Goal: Communication & Community: Participate in discussion

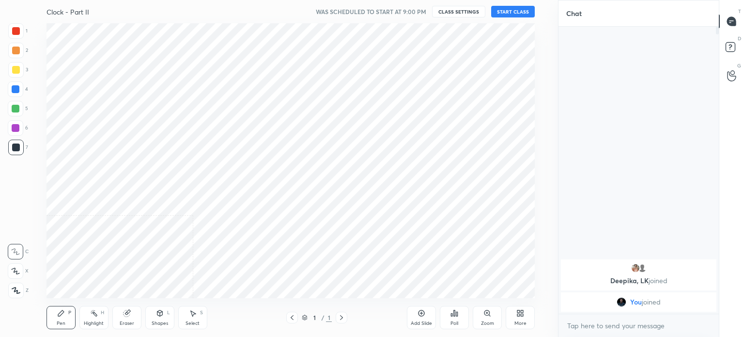
scroll to position [48151, 47907]
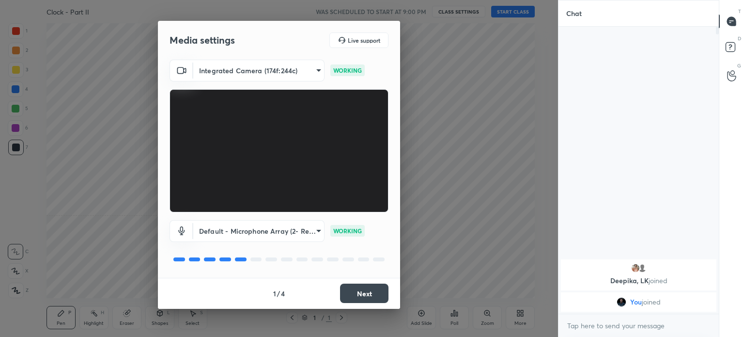
click at [351, 289] on button "Next" at bounding box center [364, 292] width 48 height 19
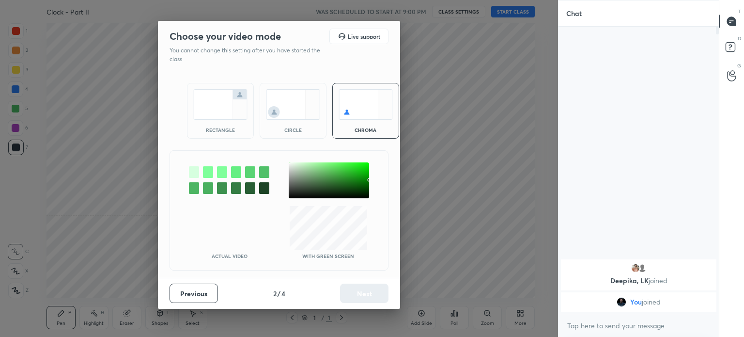
click at [217, 112] on img at bounding box center [220, 104] width 54 height 31
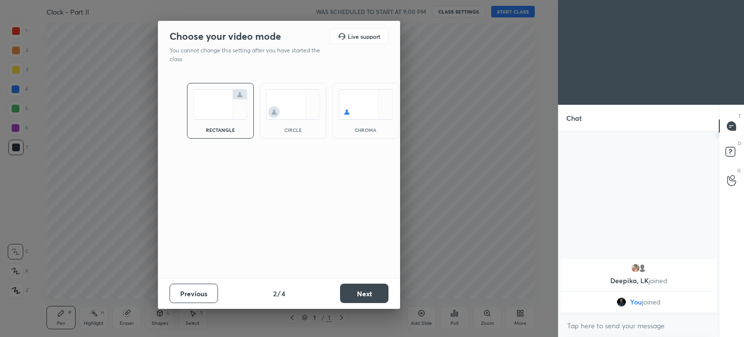
click at [354, 292] on button "Next" at bounding box center [364, 292] width 48 height 19
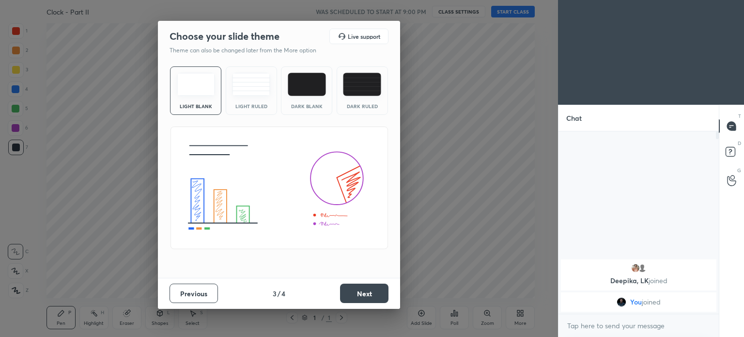
click at [369, 294] on button "Next" at bounding box center [364, 292] width 48 height 19
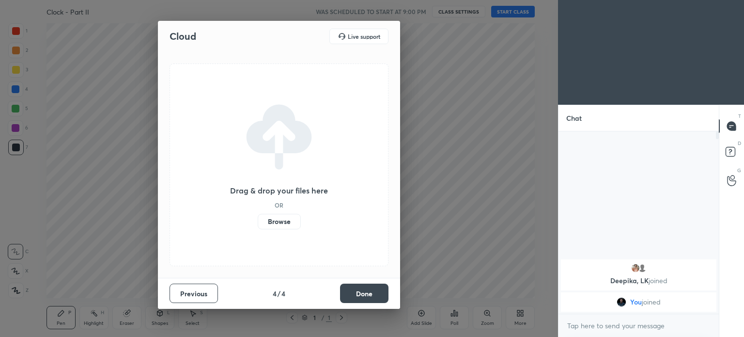
click at [352, 287] on button "Done" at bounding box center [364, 292] width 48 height 19
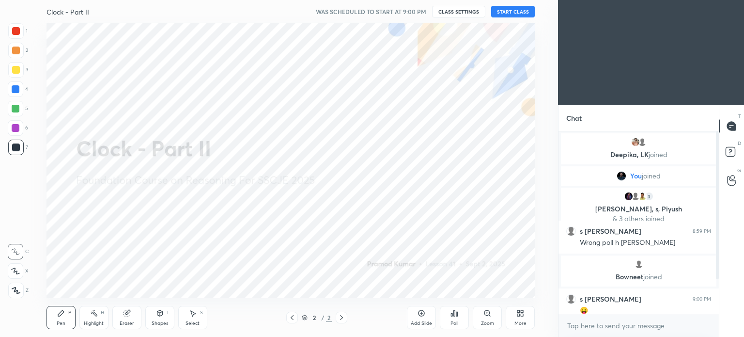
click at [507, 8] on button "START CLASS" at bounding box center [513, 12] width 44 height 12
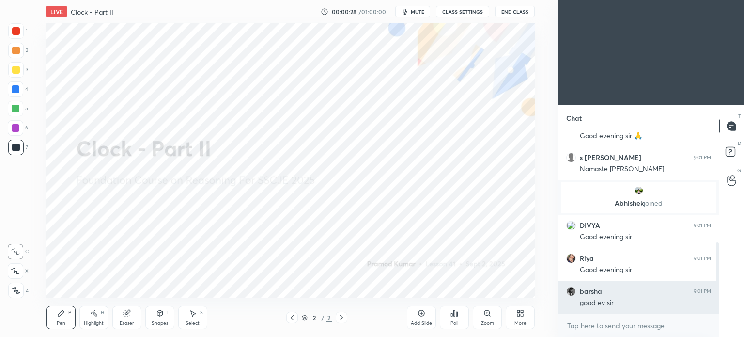
scroll to position [283, 0]
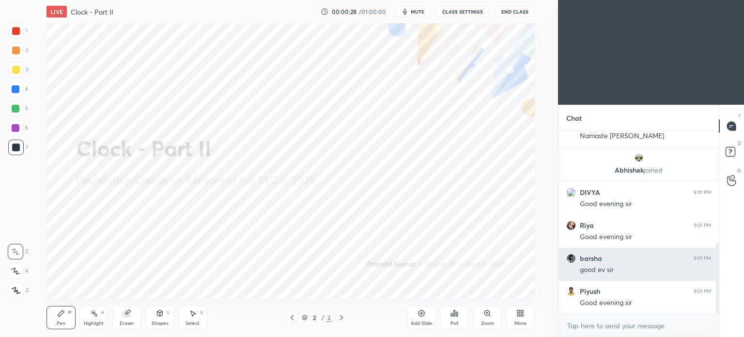
click at [592, 291] on h6 "Piyush" at bounding box center [590, 291] width 20 height 9
click at [598, 259] on h6 "barsha" at bounding box center [591, 258] width 22 height 9
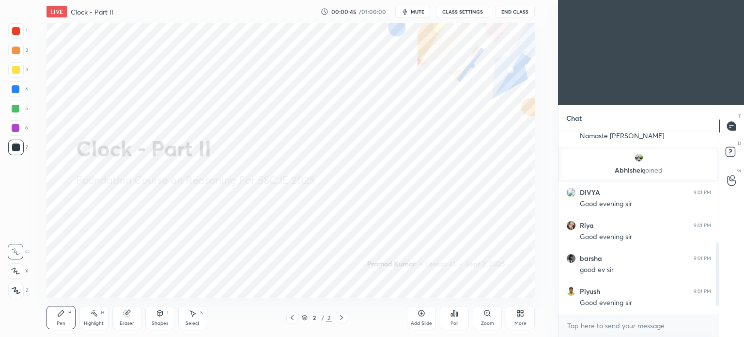
scroll to position [349, 0]
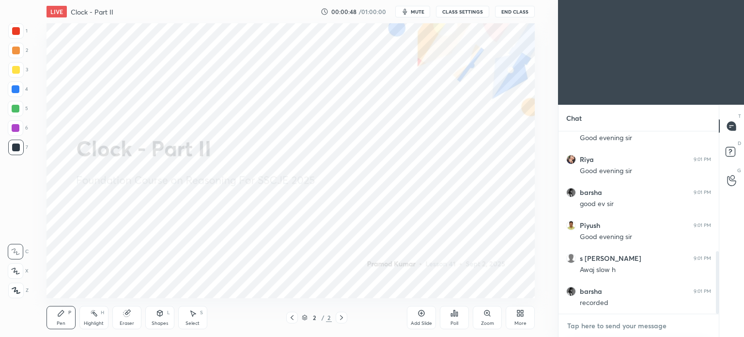
type textarea "x"
click at [606, 325] on textarea at bounding box center [638, 325] width 145 height 15
paste textarea "[URL][DOMAIN_NAME]"
type textarea "[URL][DOMAIN_NAME]"
type textarea "x"
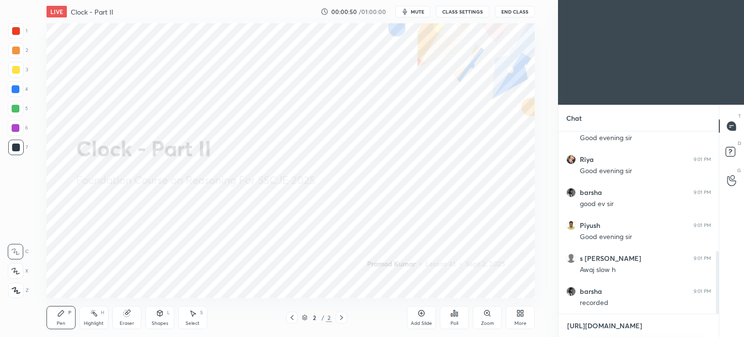
scroll to position [3, 3]
click at [593, 329] on textarea "[URL][DOMAIN_NAME]" at bounding box center [628, 325] width 125 height 15
type textarea "[URL][DOMAIN_NAME]"
type textarea "x"
type textarea "[URL][DOMAIN_NAME]"
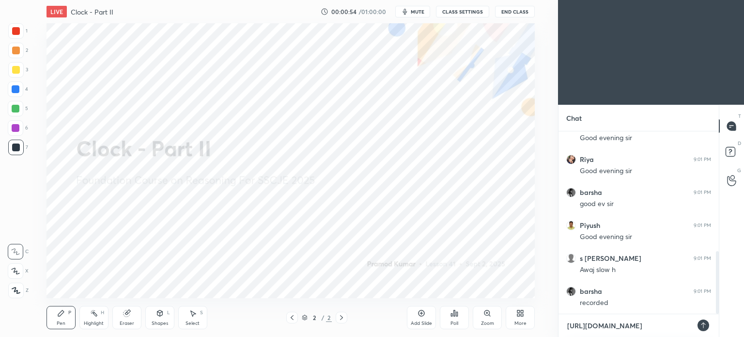
type textarea "x"
type textarea "[URL][DOMAIN_NAME]"
type textarea "x"
type textarea "[URL][DOMAIN_NAME]"
type textarea "x"
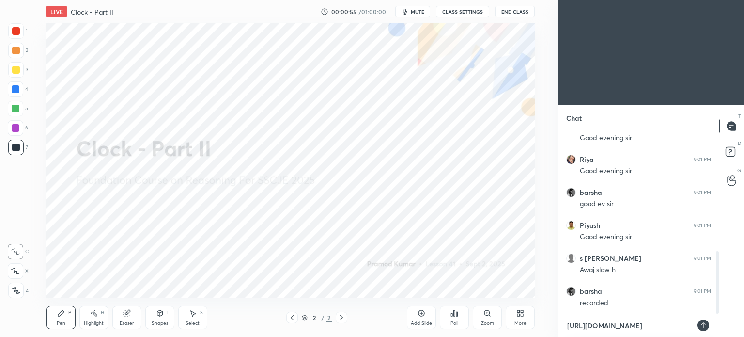
type textarea "[URL][DOMAIN_NAME]"
type textarea "x"
type textarea "[URL][DOMAIN_NAME]"
type textarea "x"
type textarea "[URL][DOMAIN_NAME]"
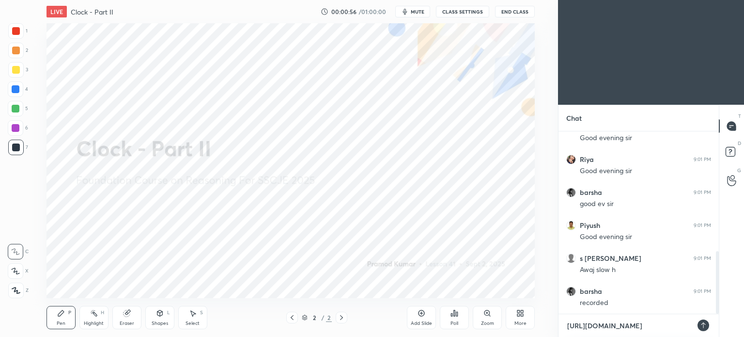
type textarea "x"
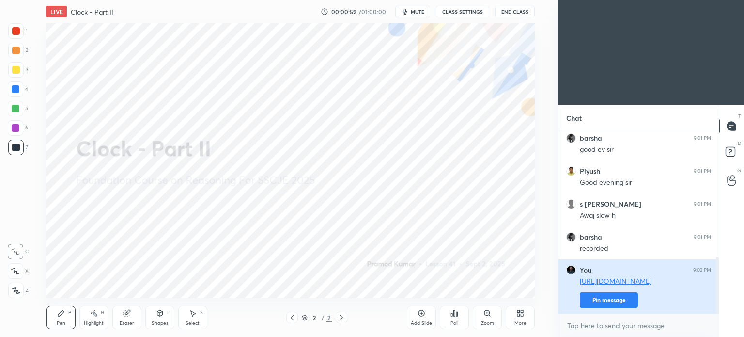
click at [599, 301] on button "Pin message" at bounding box center [609, 299] width 58 height 15
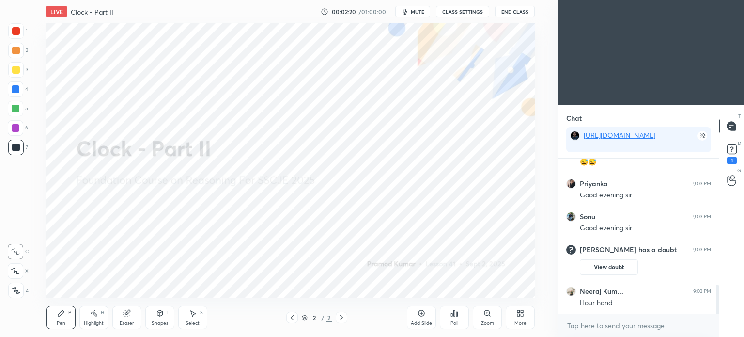
scroll to position [702, 0]
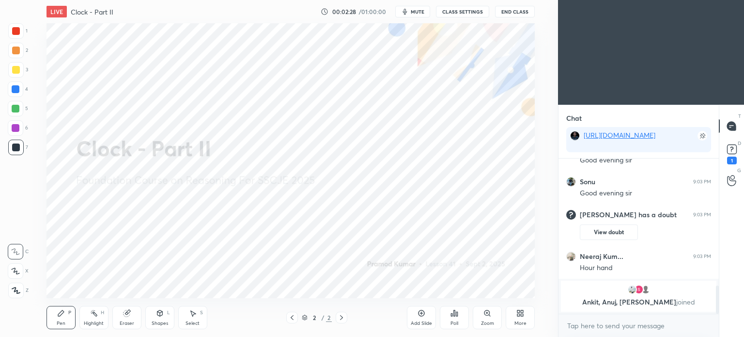
click at [600, 234] on button "View doubt" at bounding box center [609, 231] width 58 height 15
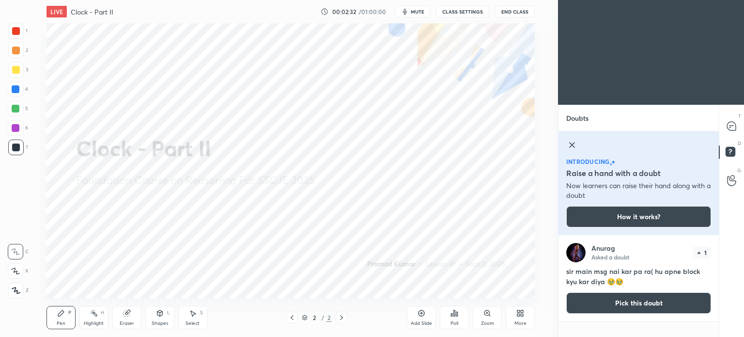
click at [573, 145] on icon at bounding box center [572, 145] width 12 height 12
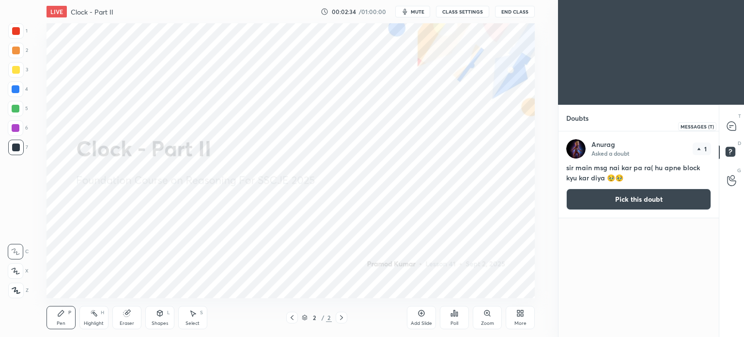
click at [727, 131] on icon at bounding box center [731, 126] width 10 height 10
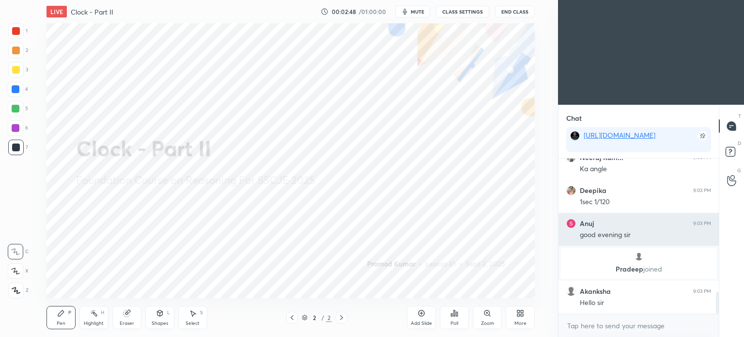
scroll to position [981, 0]
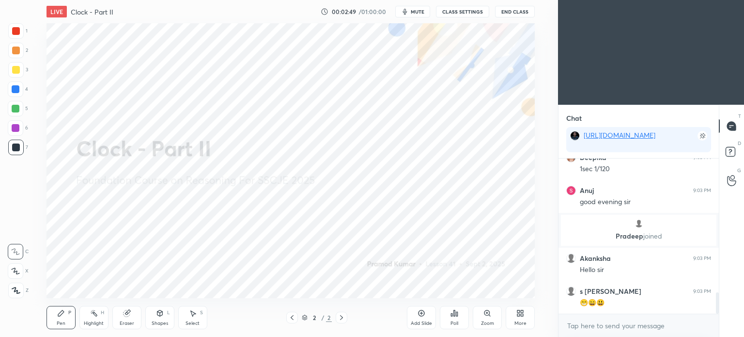
click at [419, 316] on icon at bounding box center [421, 313] width 8 height 8
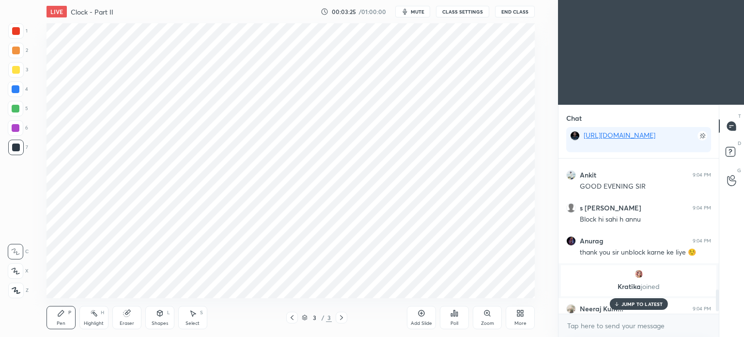
scroll to position [928, 0]
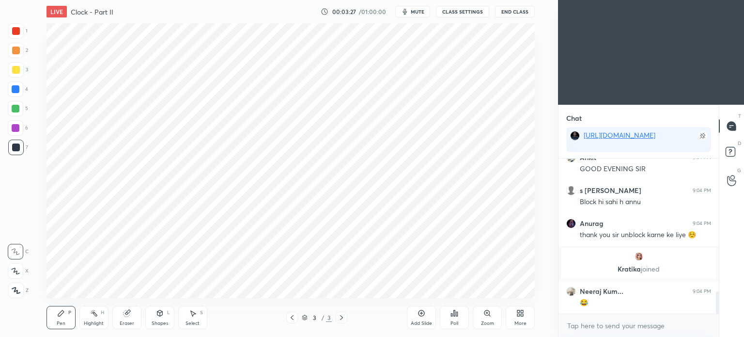
click at [618, 269] on p "[PERSON_NAME] joined" at bounding box center [639, 269] width 144 height 8
click at [14, 31] on div at bounding box center [16, 31] width 8 height 8
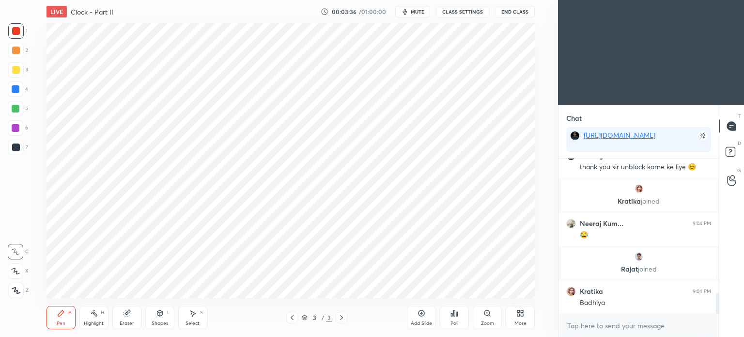
scroll to position [1020, 0]
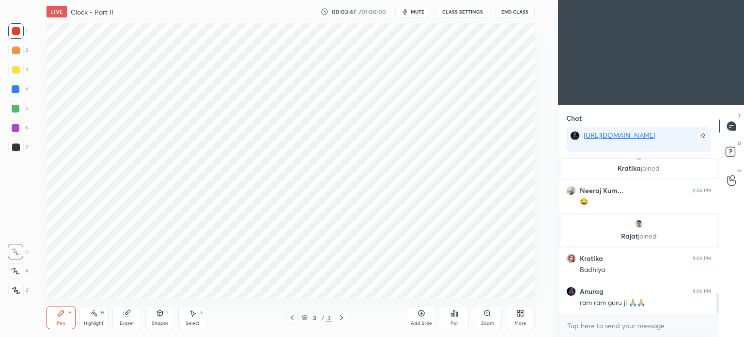
click at [457, 319] on div "Poll" at bounding box center [454, 317] width 29 height 23
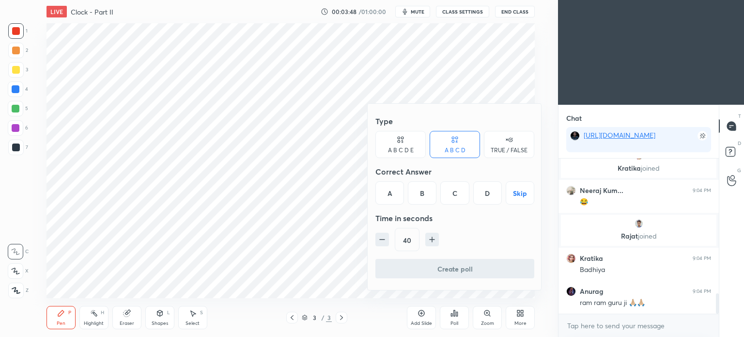
click at [295, 218] on div at bounding box center [372, 168] width 744 height 337
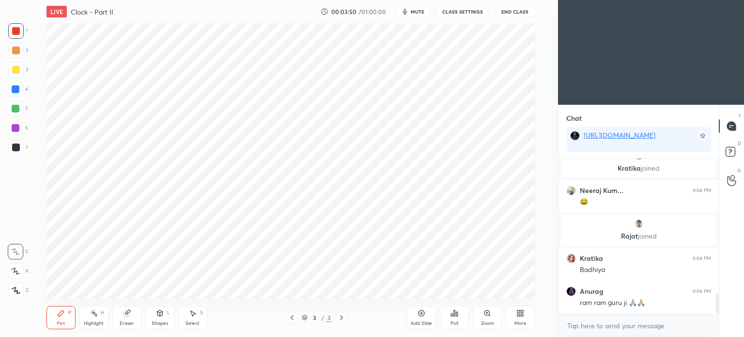
click at [523, 316] on icon at bounding box center [520, 313] width 8 height 8
click at [373, 260] on div at bounding box center [372, 168] width 744 height 337
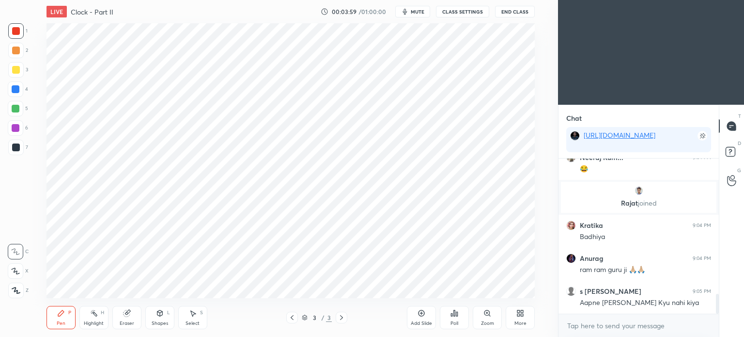
scroll to position [1086, 0]
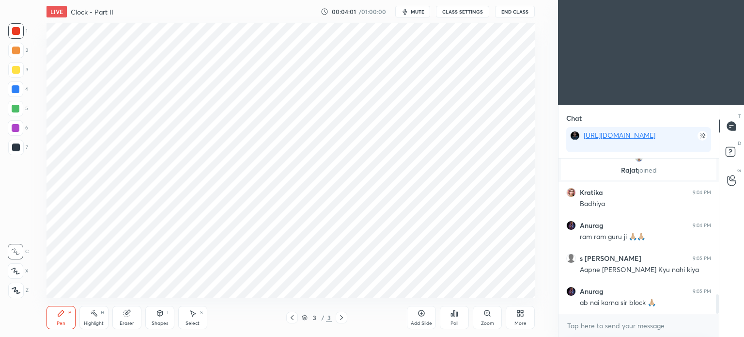
click at [14, 89] on div at bounding box center [16, 89] width 8 height 8
click at [15, 91] on div at bounding box center [16, 89] width 8 height 8
click at [15, 31] on div at bounding box center [16, 31] width 8 height 8
click at [16, 31] on div at bounding box center [16, 31] width 8 height 8
click at [12, 147] on div at bounding box center [16, 147] width 8 height 8
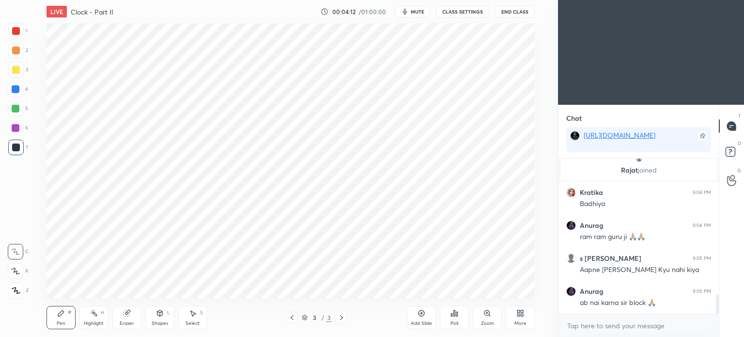
scroll to position [1119, 0]
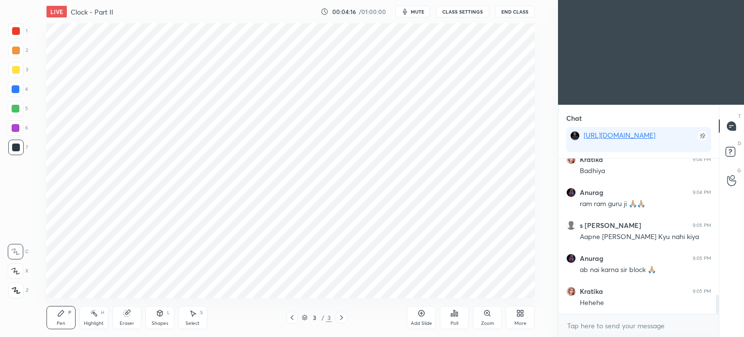
click at [191, 313] on icon at bounding box center [193, 313] width 5 height 6
click at [154, 316] on div "Shapes L" at bounding box center [159, 317] width 29 height 23
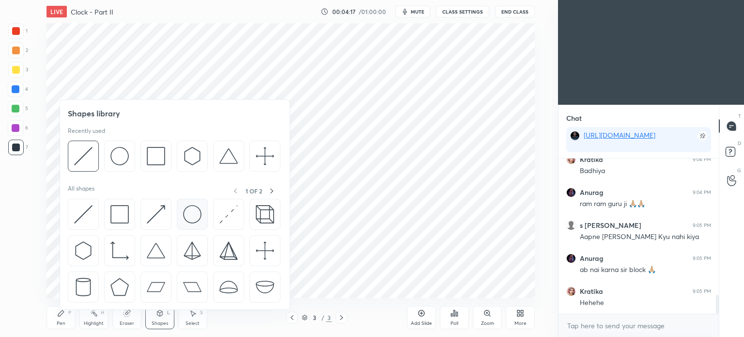
click at [194, 215] on img at bounding box center [192, 214] width 18 height 18
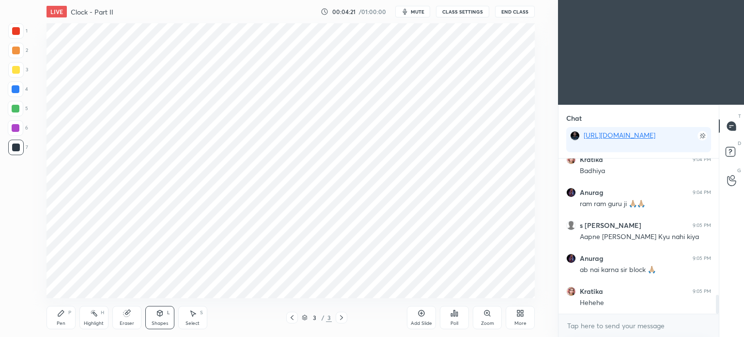
click at [192, 315] on icon at bounding box center [193, 313] width 5 height 6
click at [66, 319] on div "Pen P" at bounding box center [60, 317] width 29 height 23
click at [166, 321] on div "Shapes" at bounding box center [160, 323] width 16 height 5
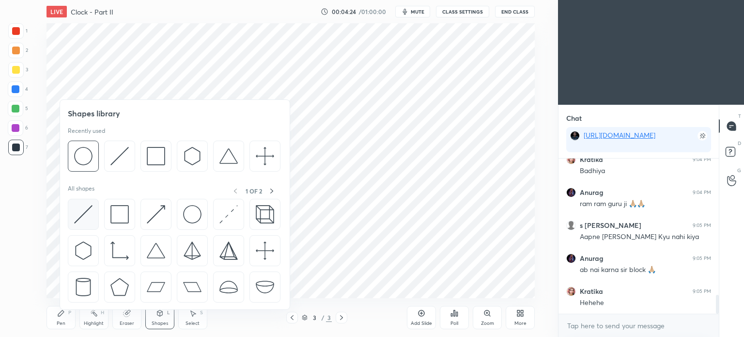
click at [91, 220] on img at bounding box center [83, 214] width 18 height 18
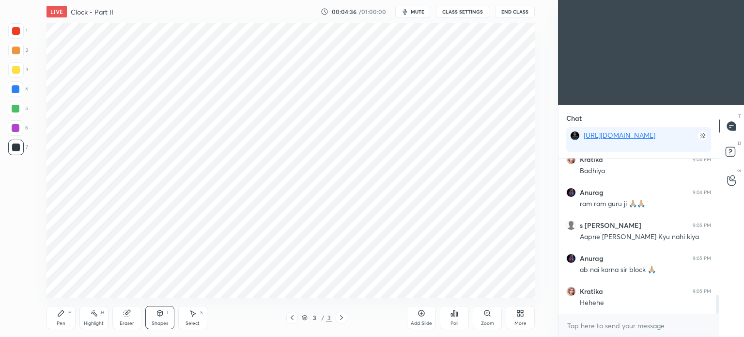
click at [412, 15] on button "mute" at bounding box center [412, 12] width 35 height 12
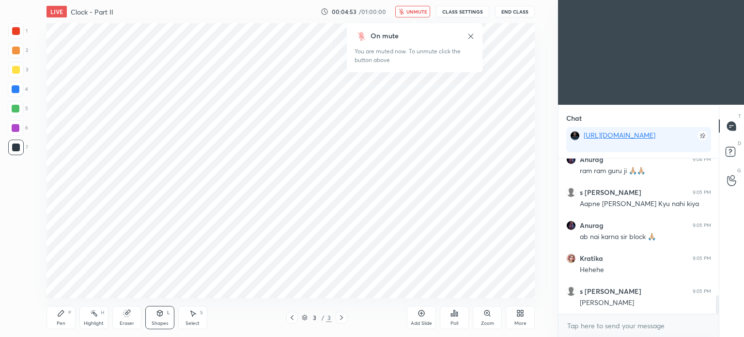
click at [430, 31] on div "On mute You are muted now. To unmute click the button above" at bounding box center [415, 47] width 136 height 49
click at [468, 37] on icon at bounding box center [471, 36] width 8 height 8
click at [407, 10] on button "unmute" at bounding box center [412, 12] width 35 height 12
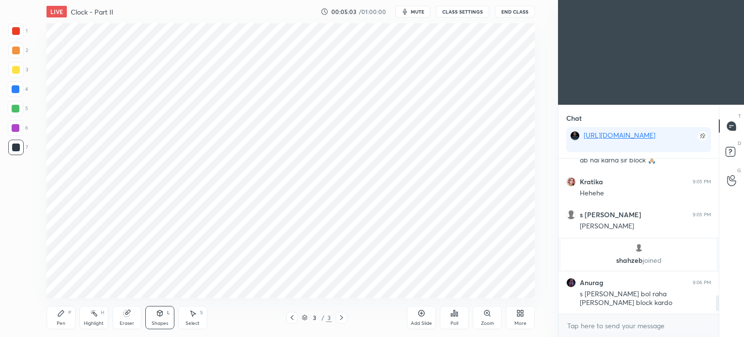
scroll to position [2, 3]
click at [60, 319] on div "Pen P" at bounding box center [60, 317] width 29 height 23
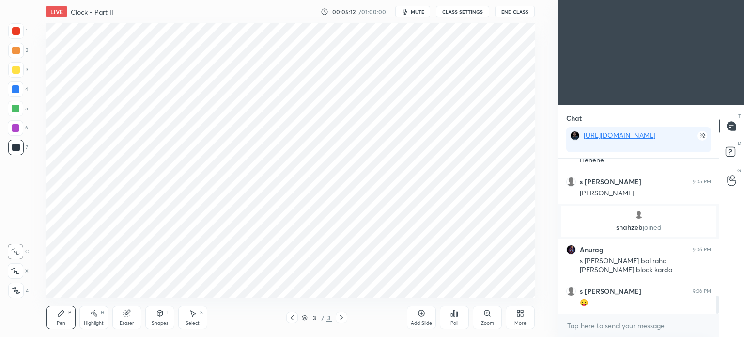
scroll to position [1214, 0]
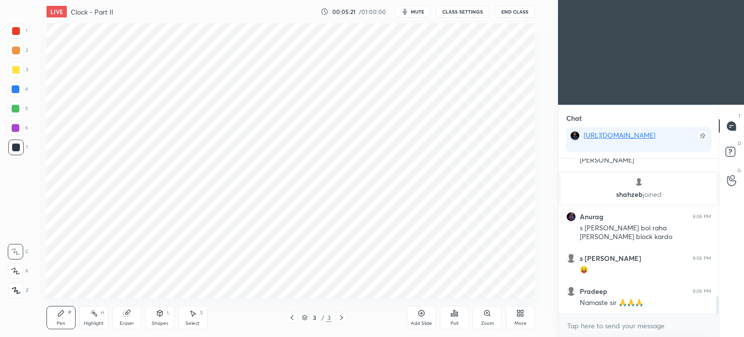
click at [19, 29] on div at bounding box center [16, 31] width 8 height 8
click at [19, 31] on div at bounding box center [16, 31] width 8 height 8
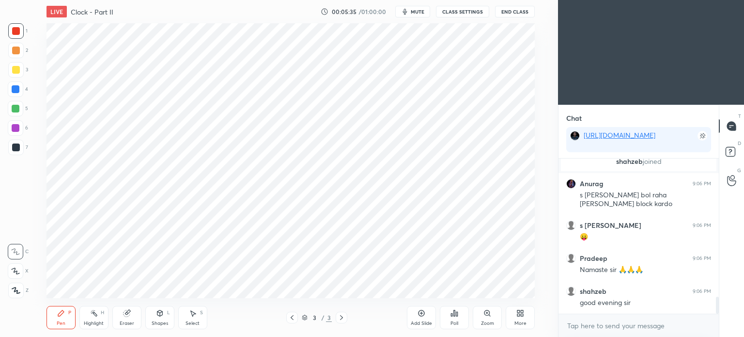
click at [95, 314] on rect at bounding box center [94, 313] width 5 height 5
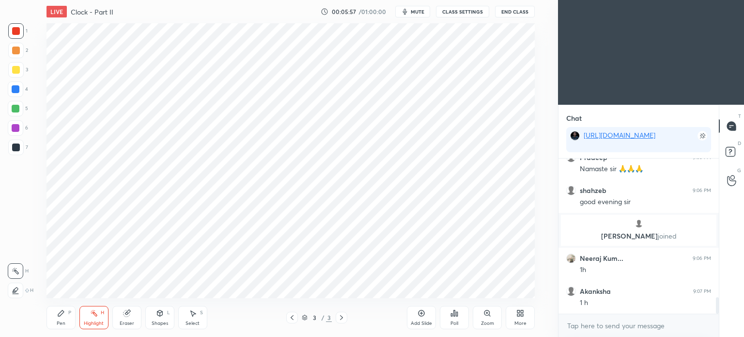
scroll to position [1343, 0]
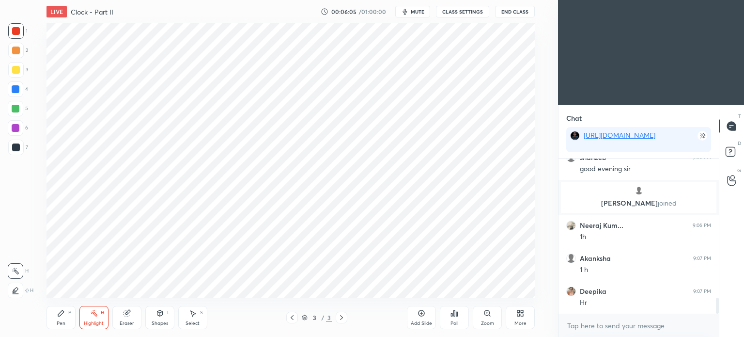
click at [62, 318] on div "Pen P" at bounding box center [60, 317] width 29 height 23
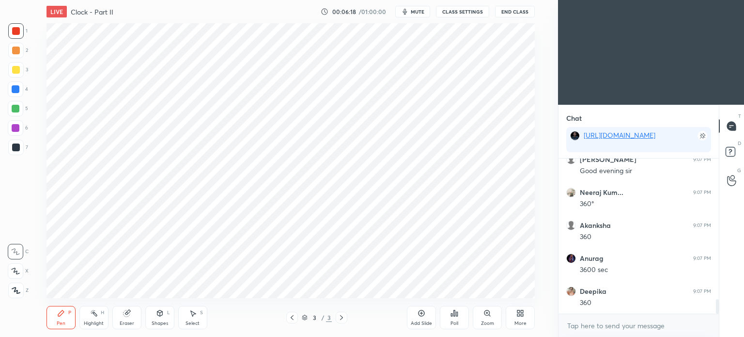
scroll to position [1551, 0]
click at [15, 83] on div at bounding box center [15, 88] width 15 height 15
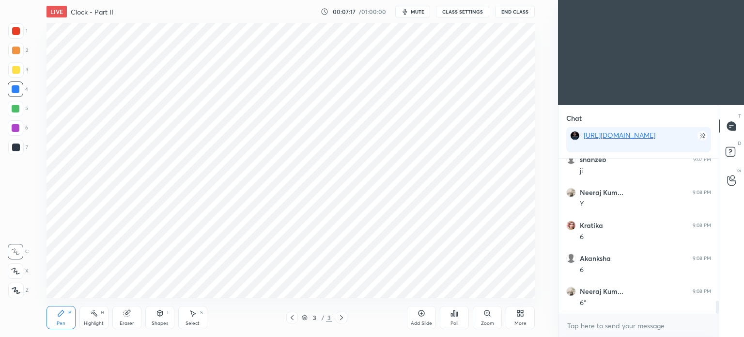
scroll to position [1724, 0]
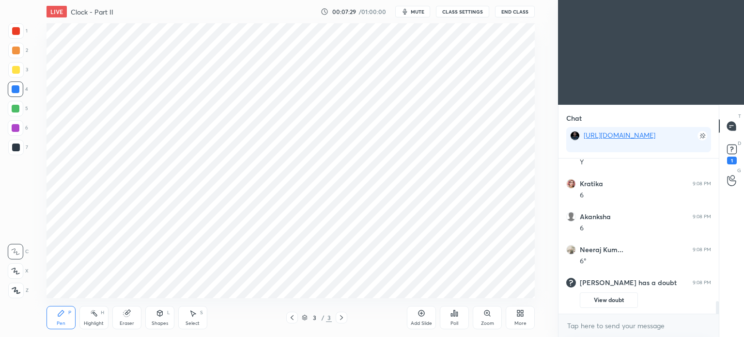
click at [620, 302] on button "View doubt" at bounding box center [609, 299] width 58 height 15
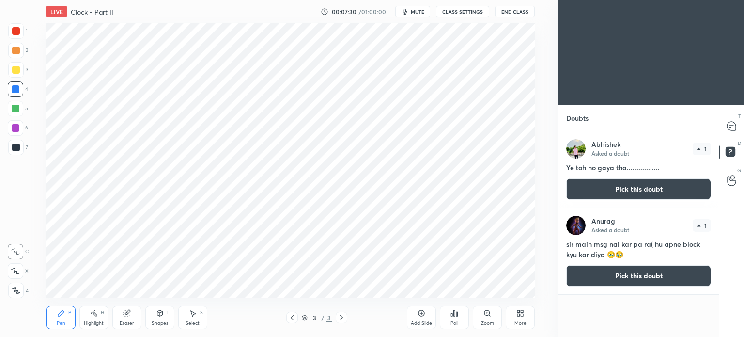
scroll to position [202, 157]
click at [731, 125] on icon at bounding box center [731, 125] width 4 height 0
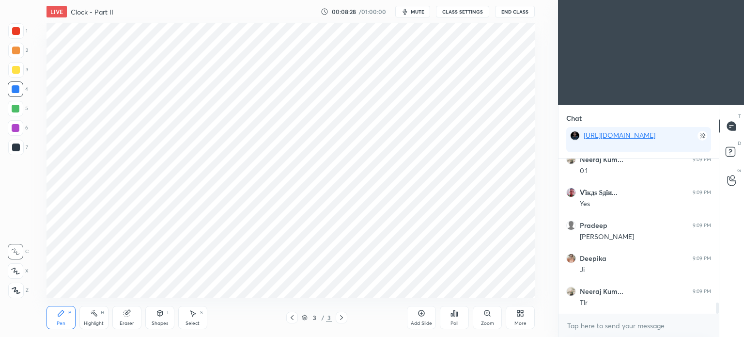
scroll to position [2023, 0]
click at [423, 314] on icon at bounding box center [421, 313] width 8 height 8
click at [14, 30] on div at bounding box center [16, 31] width 8 height 8
click at [15, 150] on div at bounding box center [16, 147] width 8 height 8
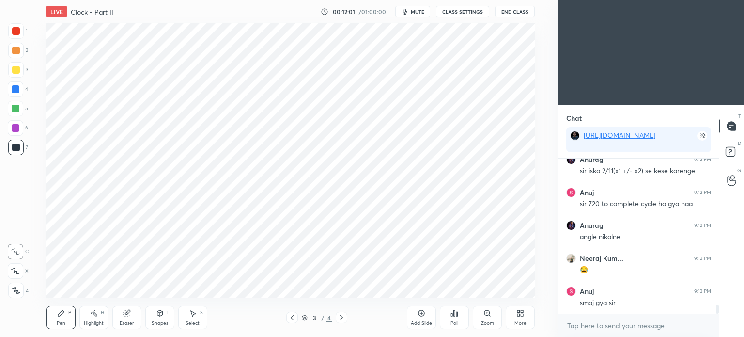
scroll to position [2616, 0]
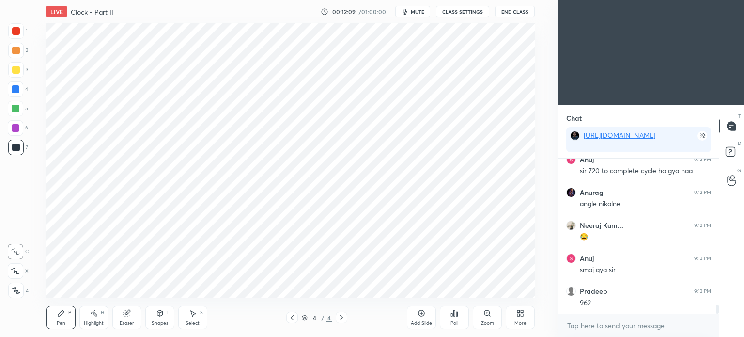
click at [422, 316] on icon at bounding box center [421, 313] width 6 height 6
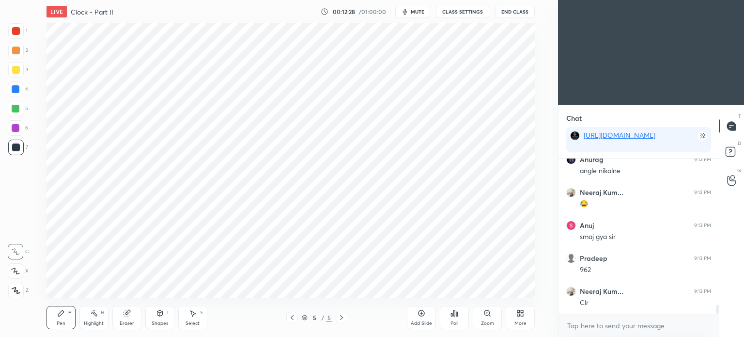
click at [454, 316] on icon at bounding box center [454, 313] width 1 height 6
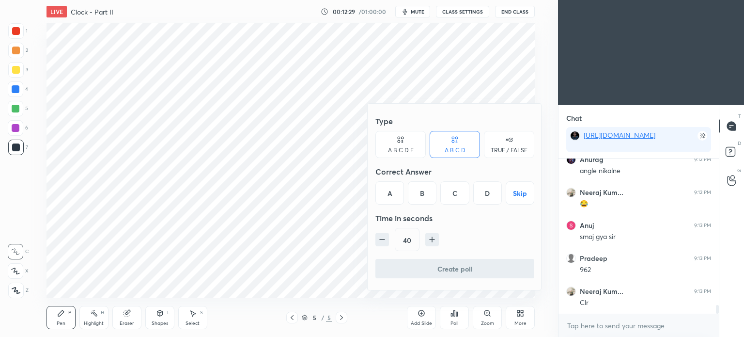
click at [302, 241] on div at bounding box center [372, 168] width 744 height 337
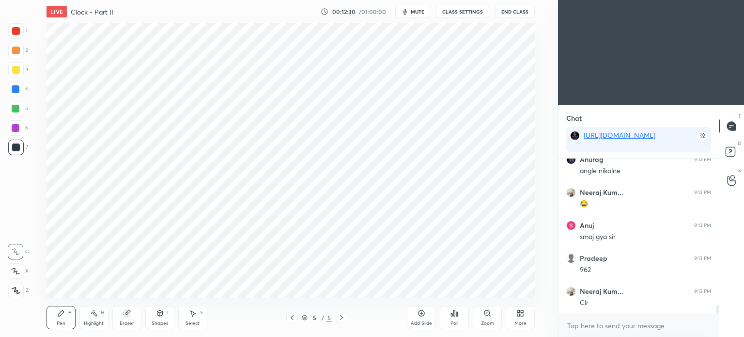
click at [153, 317] on div "Shapes L" at bounding box center [159, 317] width 29 height 23
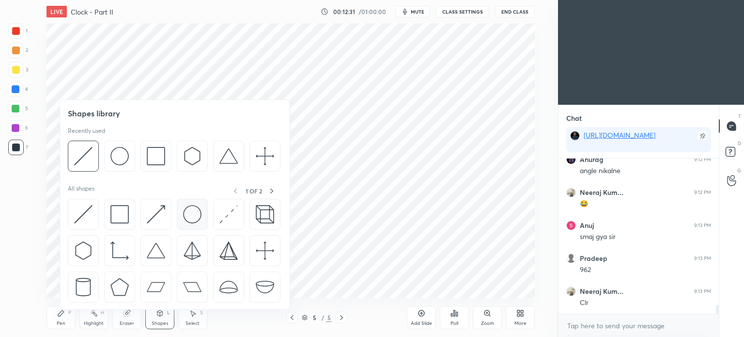
click at [192, 220] on img at bounding box center [192, 214] width 18 height 18
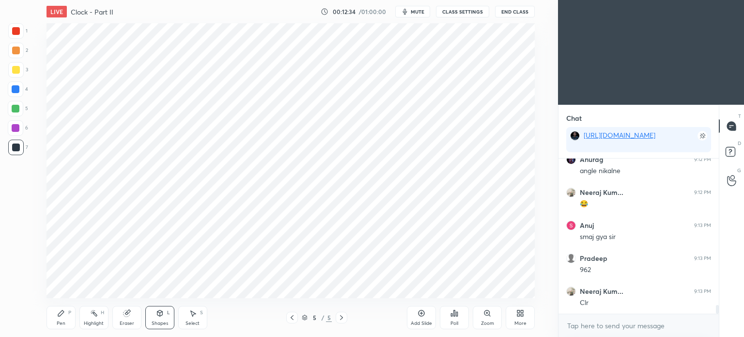
click at [158, 317] on div "Shapes L" at bounding box center [159, 317] width 29 height 23
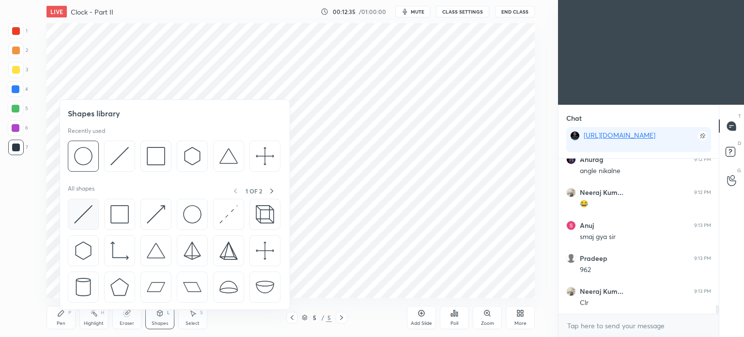
click at [80, 216] on img at bounding box center [83, 214] width 18 height 18
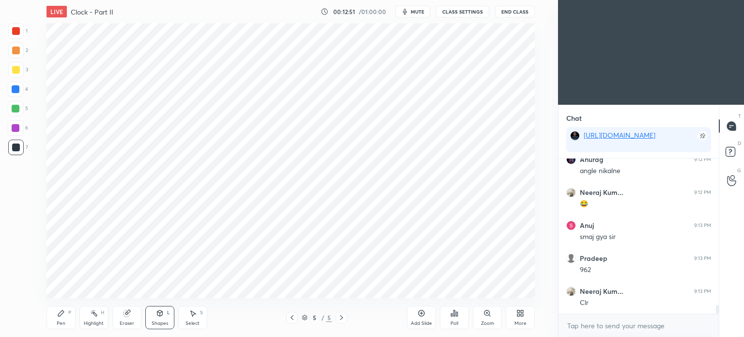
click at [58, 319] on div "Pen P" at bounding box center [60, 317] width 29 height 23
click at [14, 33] on div at bounding box center [16, 31] width 8 height 8
click at [92, 323] on div "Highlight" at bounding box center [94, 323] width 20 height 5
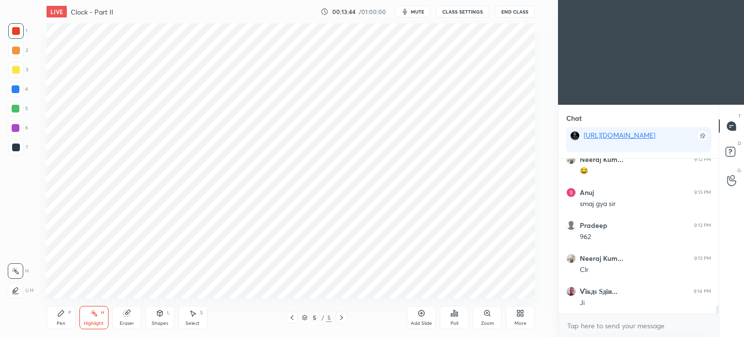
click at [61, 319] on div "Pen P" at bounding box center [60, 317] width 29 height 23
click at [420, 313] on icon at bounding box center [421, 312] width 3 height 3
click at [163, 318] on div "Shapes L" at bounding box center [159, 317] width 29 height 23
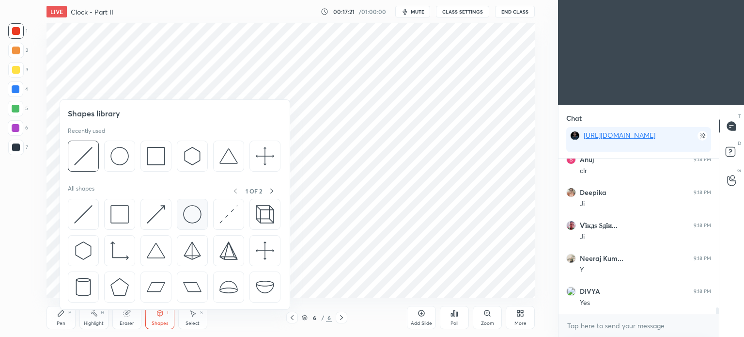
click at [188, 219] on img at bounding box center [192, 214] width 18 height 18
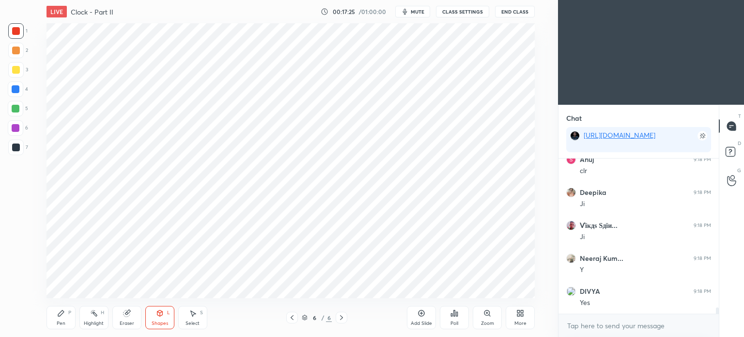
click at [161, 319] on div "Shapes L" at bounding box center [159, 317] width 29 height 23
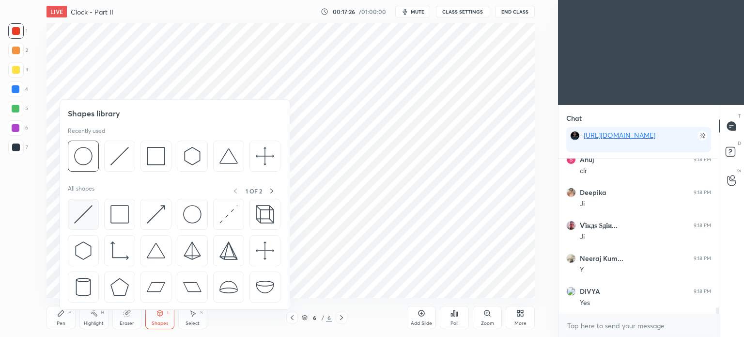
click at [83, 215] on img at bounding box center [83, 214] width 18 height 18
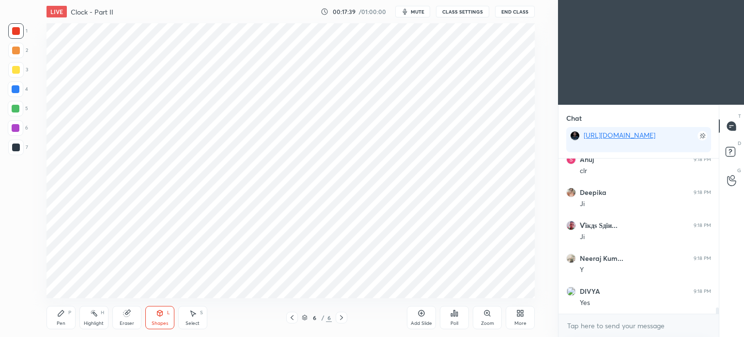
scroll to position [2, 3]
click at [64, 321] on div "Pen" at bounding box center [61, 323] width 9 height 5
click at [15, 92] on div at bounding box center [16, 89] width 8 height 8
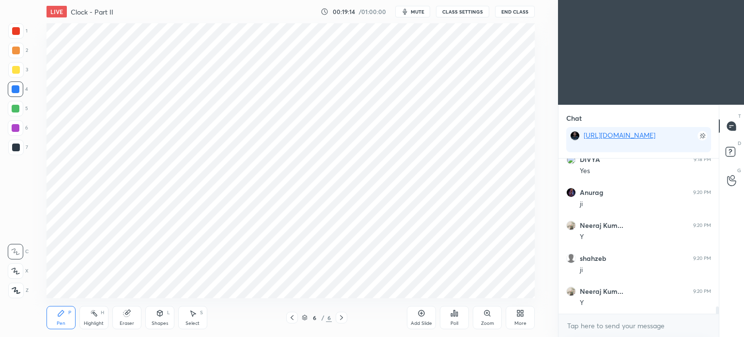
scroll to position [3201, 0]
click at [14, 33] on div at bounding box center [16, 31] width 8 height 8
click at [420, 315] on icon at bounding box center [421, 313] width 8 height 8
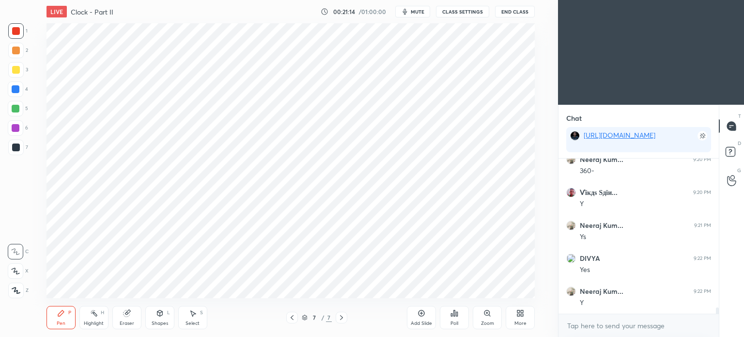
click at [14, 151] on div at bounding box center [15, 146] width 15 height 15
click at [15, 89] on div at bounding box center [16, 89] width 8 height 8
click at [16, 90] on div at bounding box center [16, 89] width 8 height 8
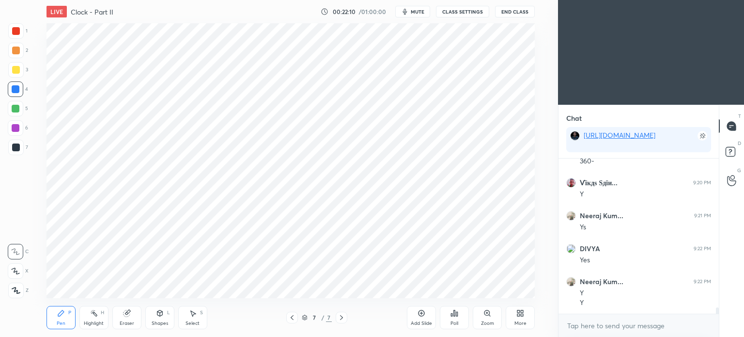
click at [16, 147] on div at bounding box center [16, 147] width 8 height 8
click at [413, 10] on span "mute" at bounding box center [418, 11] width 14 height 7
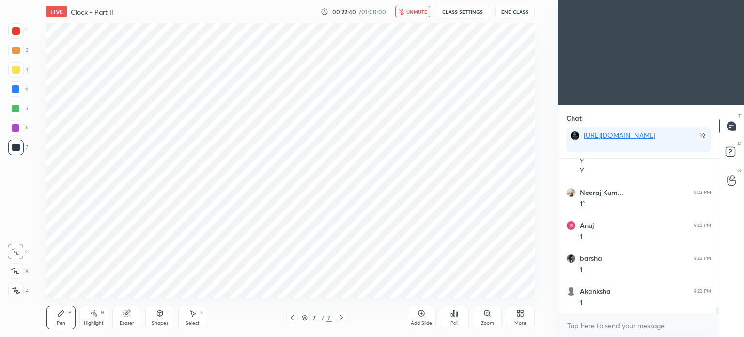
scroll to position [3738, 0]
click at [409, 11] on span "unmute" at bounding box center [416, 11] width 21 height 7
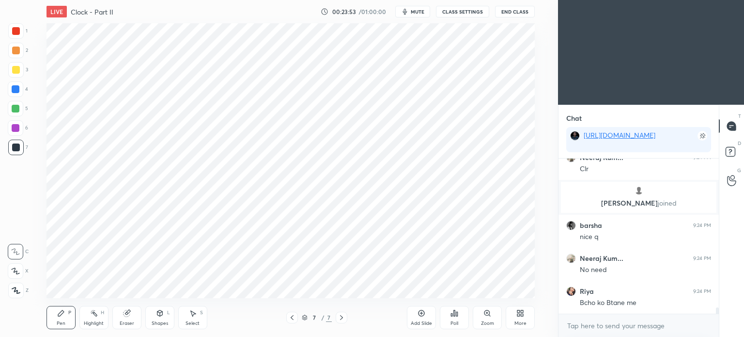
scroll to position [3828, 0]
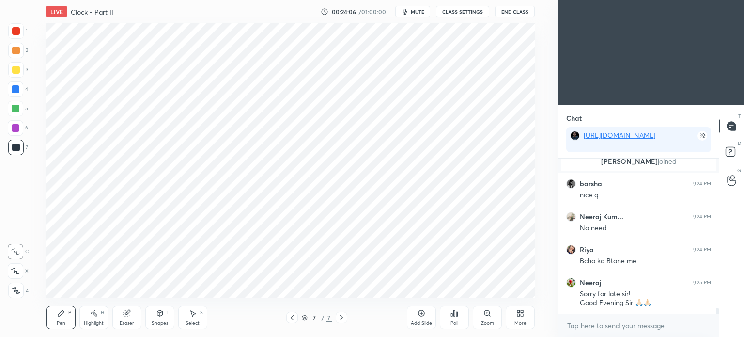
click at [155, 322] on div "Shapes" at bounding box center [160, 323] width 16 height 5
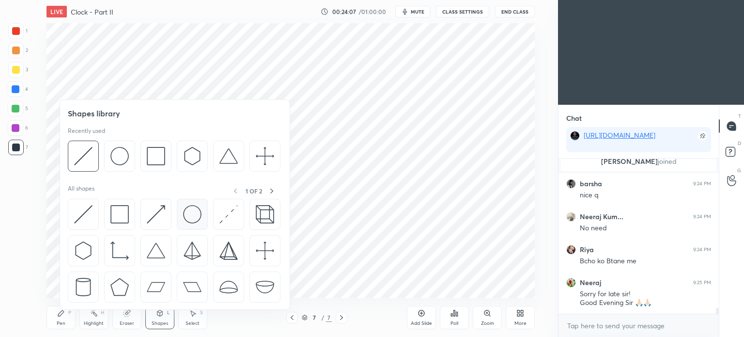
click at [187, 216] on img at bounding box center [192, 214] width 18 height 18
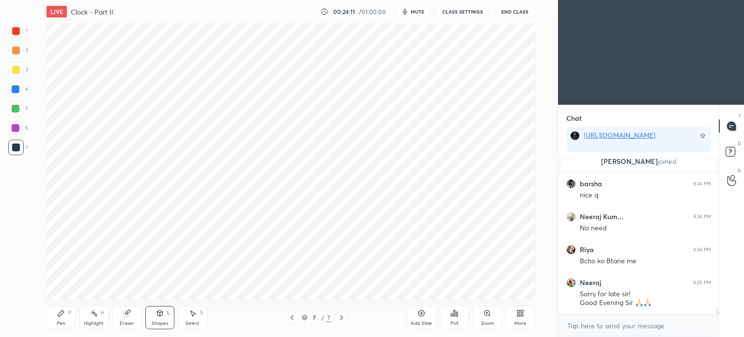
click at [161, 315] on icon at bounding box center [160, 313] width 8 height 8
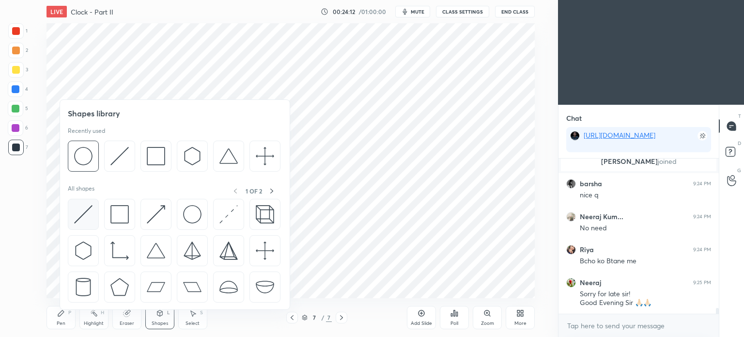
click at [81, 218] on img at bounding box center [83, 214] width 18 height 18
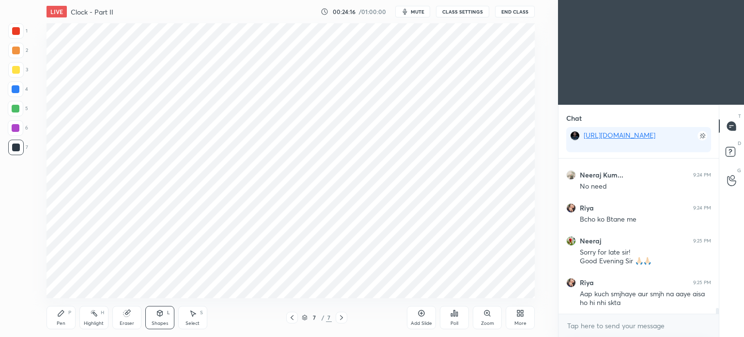
scroll to position [3902, 0]
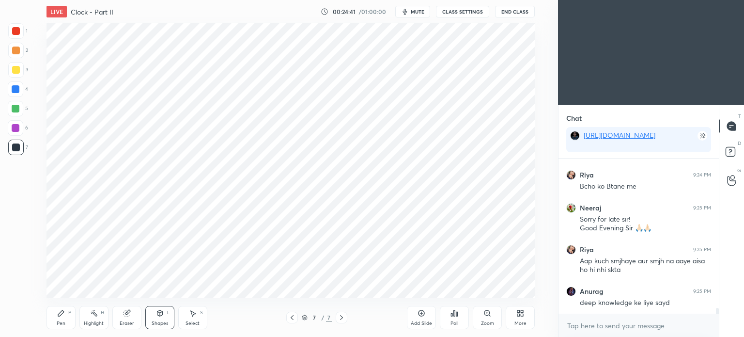
click at [15, 33] on div at bounding box center [16, 31] width 8 height 8
click at [57, 319] on div "Pen P" at bounding box center [60, 317] width 29 height 23
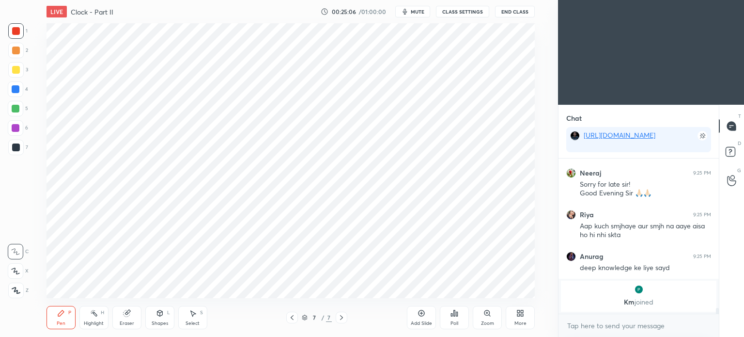
scroll to position [3891, 0]
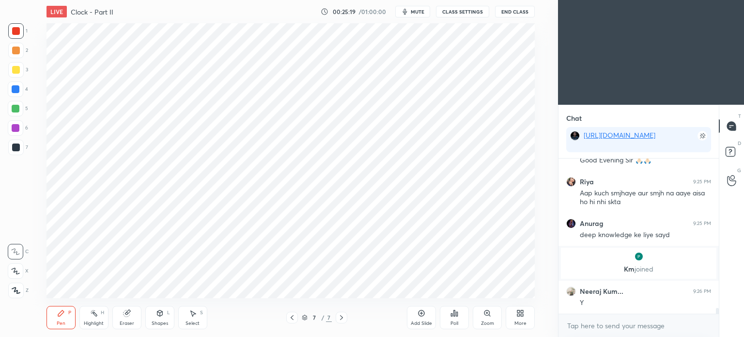
click at [15, 90] on div at bounding box center [16, 89] width 8 height 8
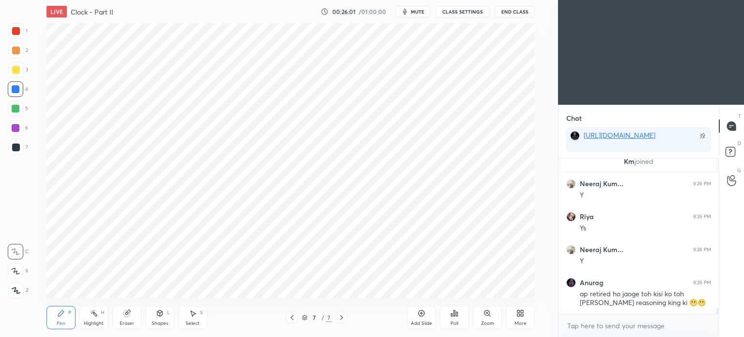
scroll to position [4031, 0]
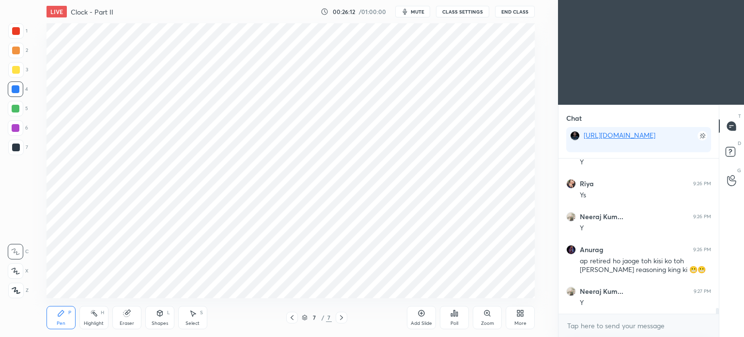
click at [420, 313] on icon at bounding box center [421, 313] width 8 height 8
click at [15, 31] on div at bounding box center [16, 31] width 8 height 8
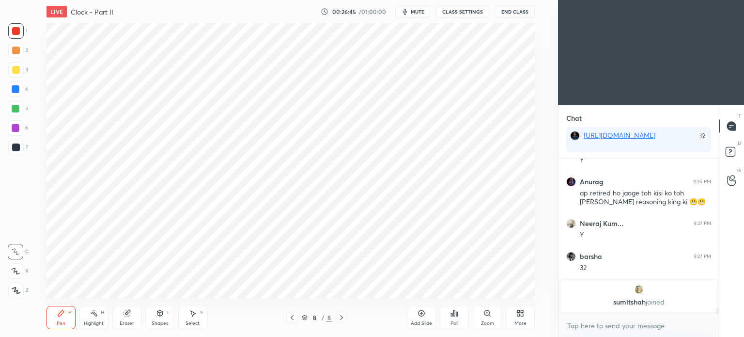
scroll to position [4077, 0]
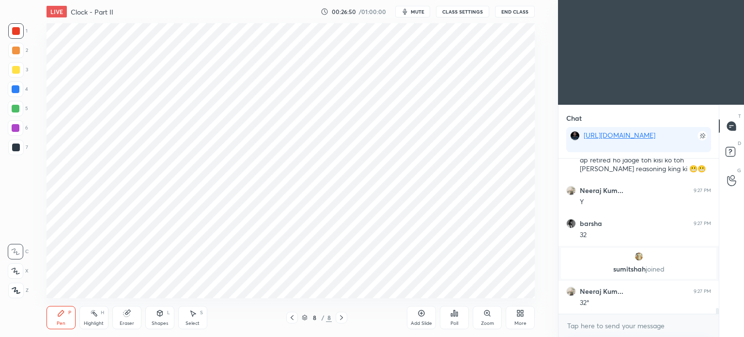
click at [17, 91] on div at bounding box center [16, 89] width 8 height 8
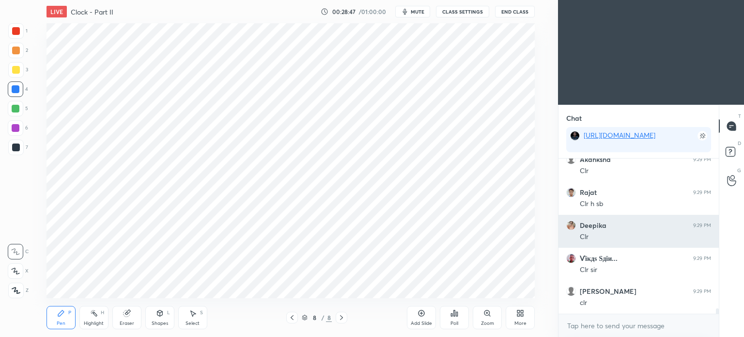
scroll to position [4539, 0]
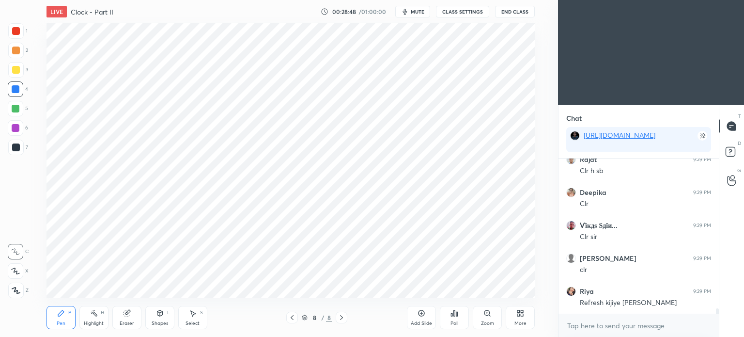
click at [421, 319] on div "Add Slide" at bounding box center [421, 317] width 29 height 23
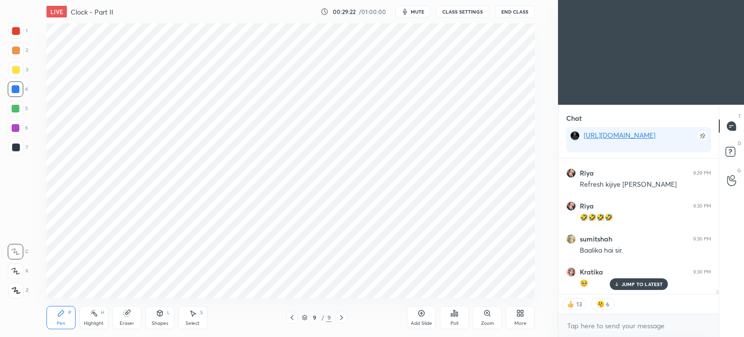
scroll to position [4690, 0]
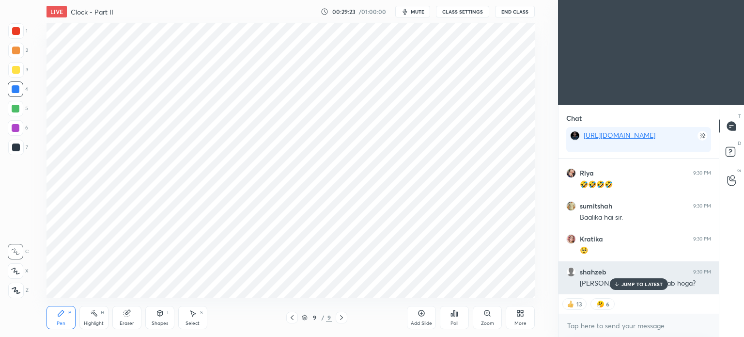
click at [625, 280] on div "JUMP TO LATEST" at bounding box center [638, 284] width 58 height 12
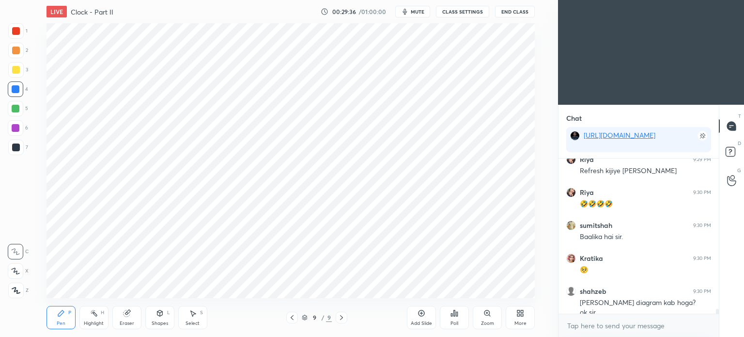
scroll to position [4680, 0]
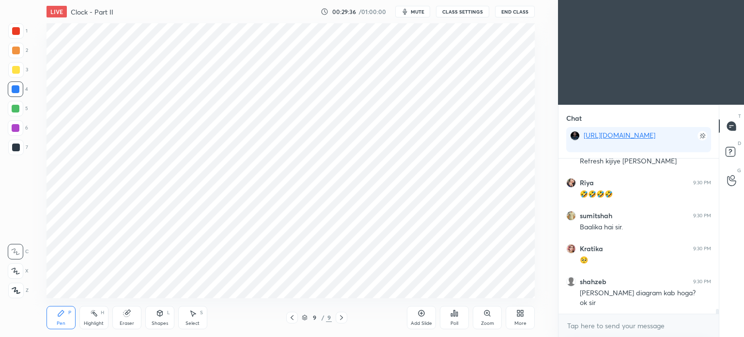
click at [14, 33] on div at bounding box center [16, 31] width 8 height 8
click at [15, 91] on div at bounding box center [16, 89] width 8 height 8
click at [458, 320] on div "Poll" at bounding box center [454, 317] width 29 height 23
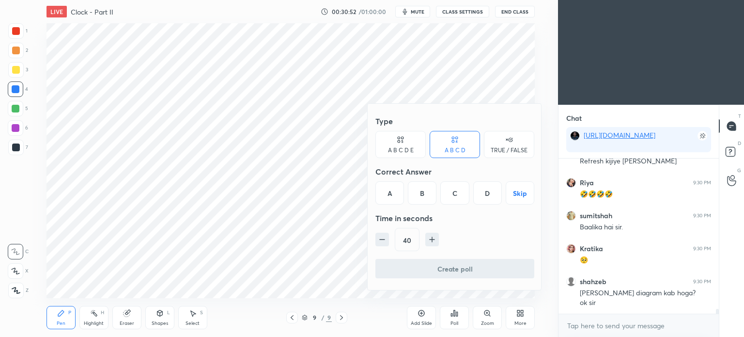
click at [517, 320] on div at bounding box center [372, 168] width 744 height 337
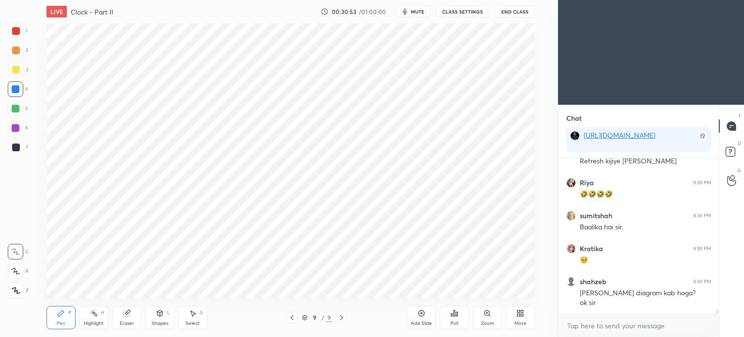
click at [518, 322] on div "More" at bounding box center [520, 323] width 12 height 5
click at [155, 318] on div at bounding box center [372, 168] width 744 height 337
click at [149, 319] on div "Shapes L" at bounding box center [159, 317] width 29 height 23
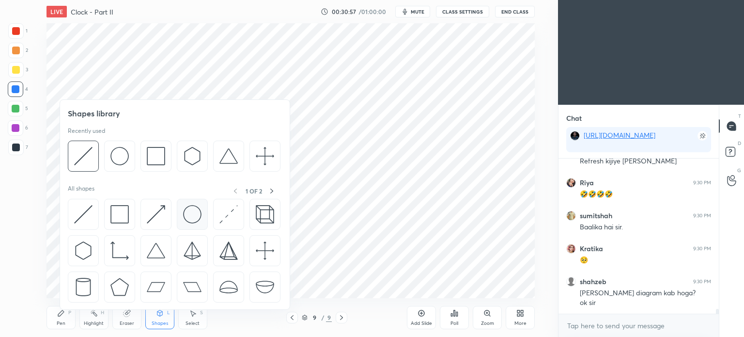
click at [192, 217] on img at bounding box center [192, 214] width 18 height 18
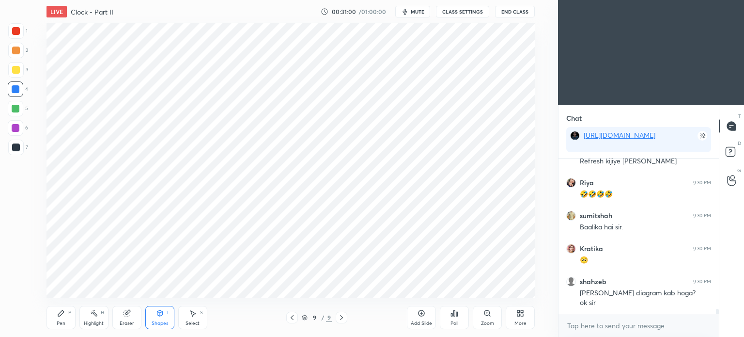
scroll to position [4713, 0]
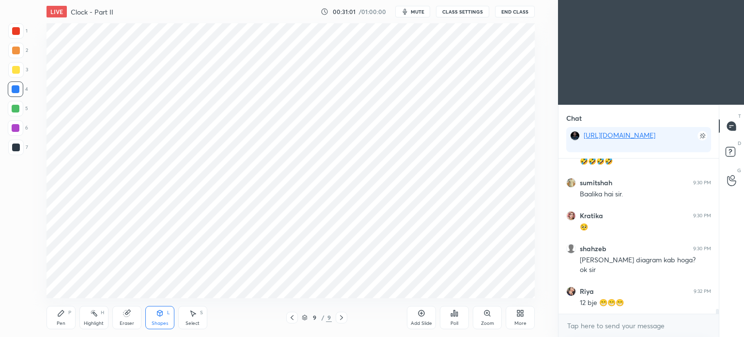
click at [162, 319] on div "Shapes L" at bounding box center [159, 317] width 29 height 23
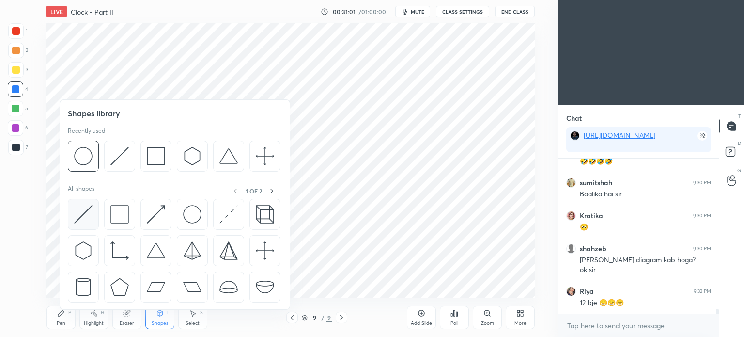
click at [79, 214] on img at bounding box center [83, 214] width 18 height 18
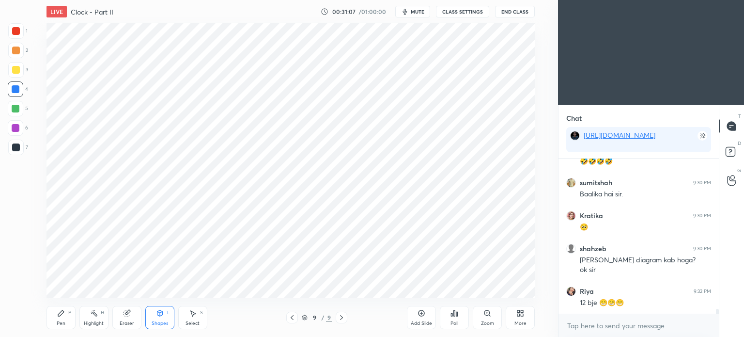
click at [158, 317] on icon at bounding box center [160, 313] width 8 height 8
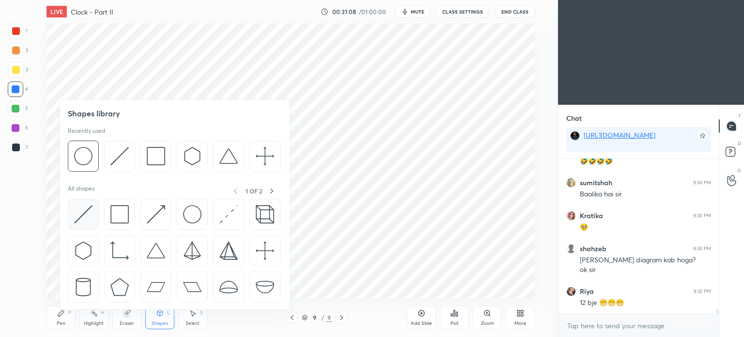
click at [76, 216] on img at bounding box center [83, 214] width 18 height 18
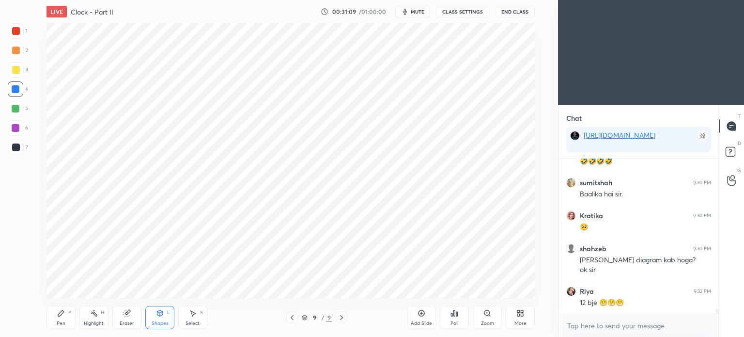
click at [164, 324] on div "Shapes" at bounding box center [160, 323] width 16 height 5
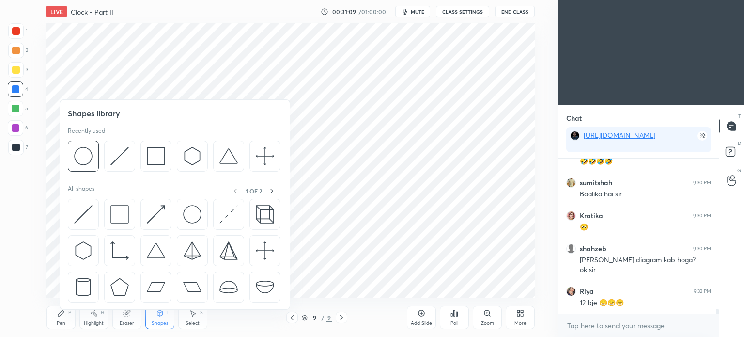
click at [62, 318] on div "Pen P" at bounding box center [60, 317] width 29 height 23
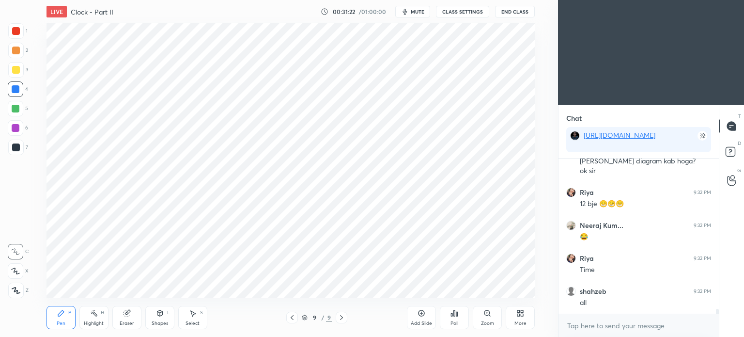
scroll to position [4845, 0]
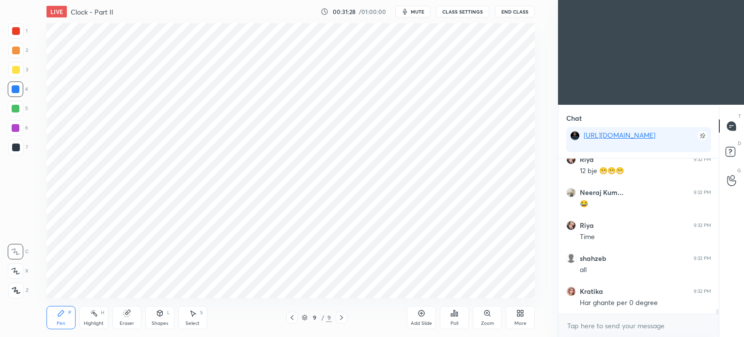
click at [14, 28] on div at bounding box center [16, 31] width 8 height 8
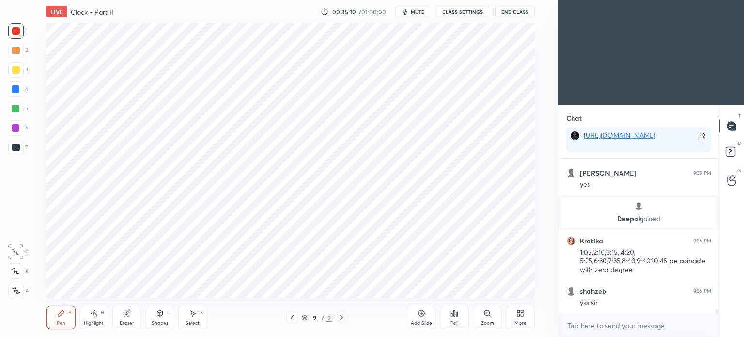
scroll to position [5378, 0]
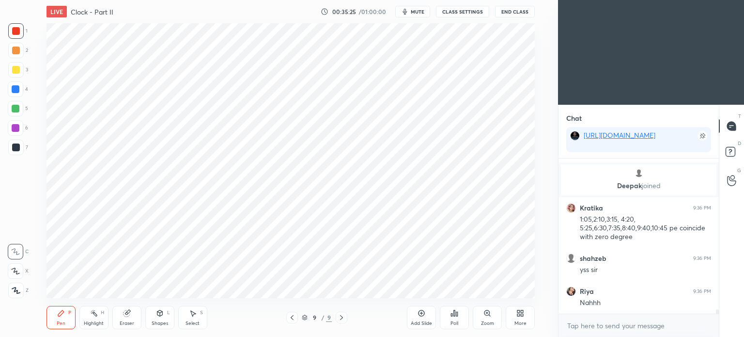
click at [15, 145] on div at bounding box center [16, 147] width 8 height 8
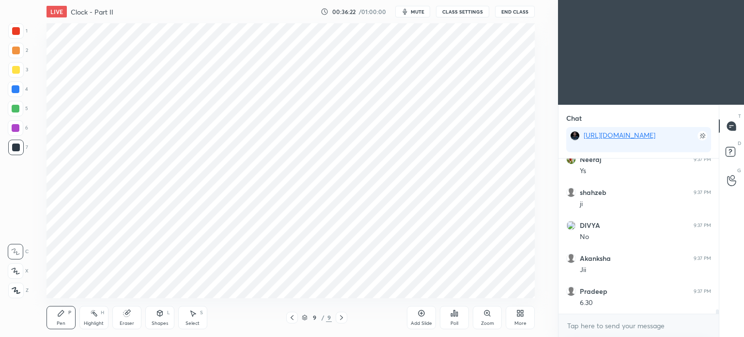
scroll to position [5684, 0]
click at [128, 321] on div "Eraser" at bounding box center [127, 323] width 15 height 5
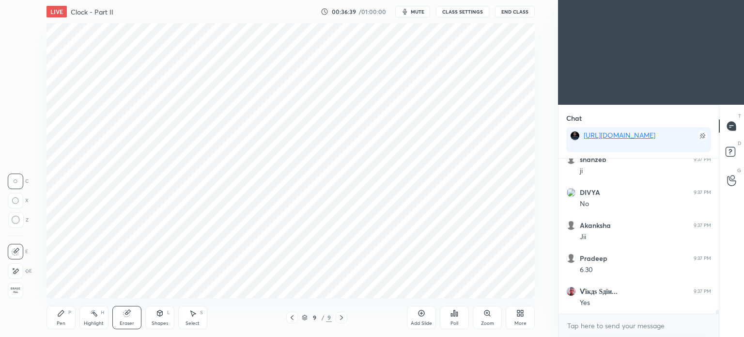
scroll to position [5717, 0]
click at [17, 218] on icon at bounding box center [16, 219] width 9 height 9
click at [60, 323] on div "Pen" at bounding box center [61, 323] width 9 height 5
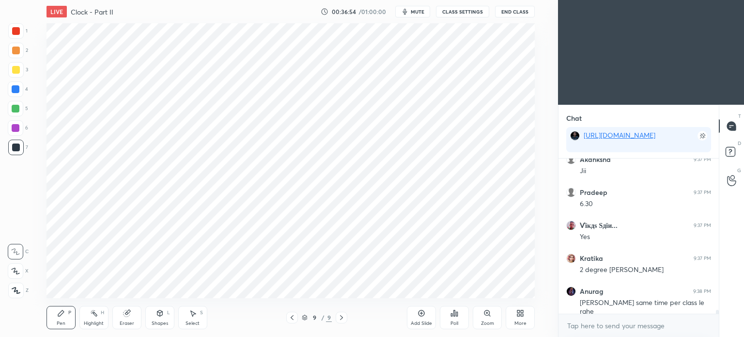
scroll to position [5783, 0]
click at [96, 321] on div "Highlight" at bounding box center [94, 323] width 20 height 5
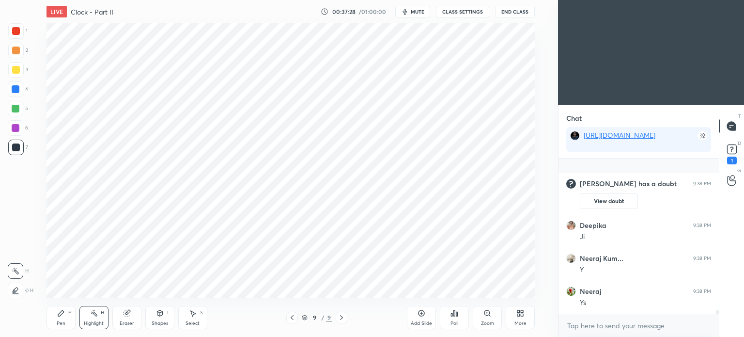
scroll to position [5837, 0]
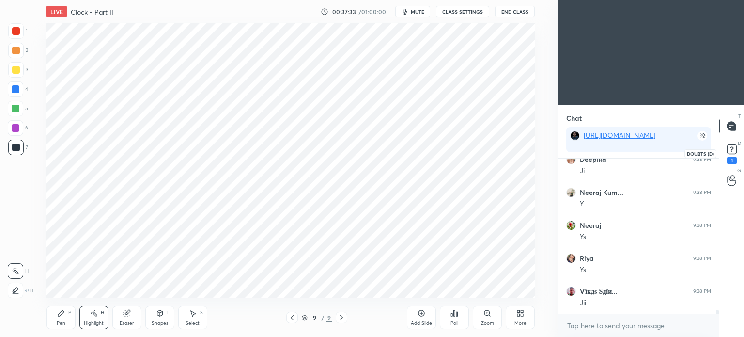
click at [723, 152] on div "1" at bounding box center [731, 152] width 19 height 17
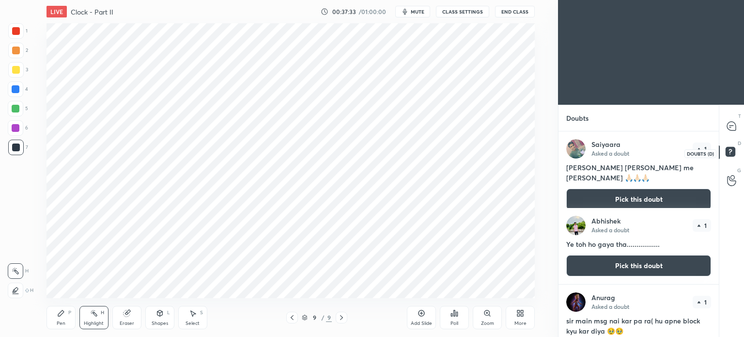
scroll to position [202, 157]
click at [730, 127] on icon at bounding box center [731, 126] width 9 height 9
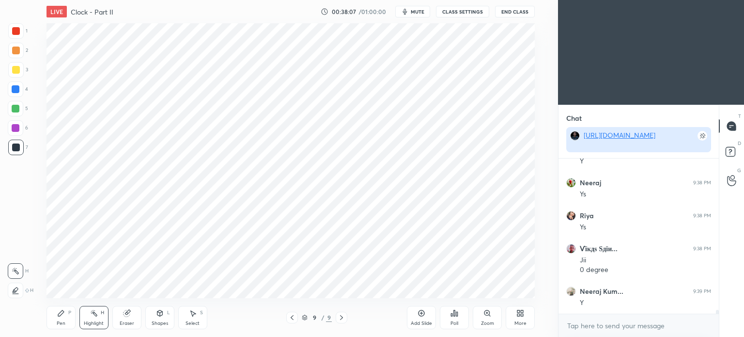
scroll to position [5799, 0]
click at [57, 319] on div "Pen P" at bounding box center [60, 317] width 29 height 23
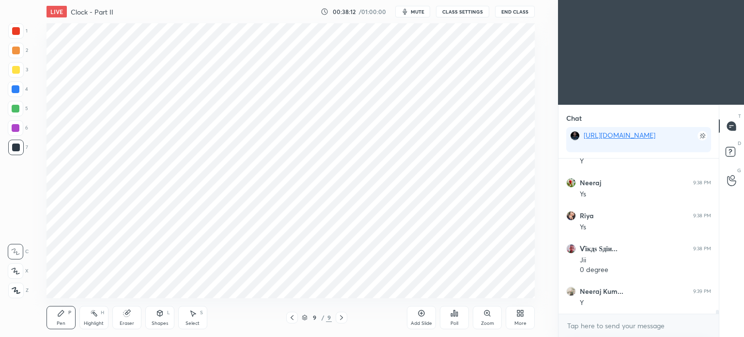
scroll to position [5831, 0]
click at [93, 321] on div "Highlight" at bounding box center [94, 323] width 20 height 5
click at [61, 321] on div "Pen" at bounding box center [61, 323] width 9 height 5
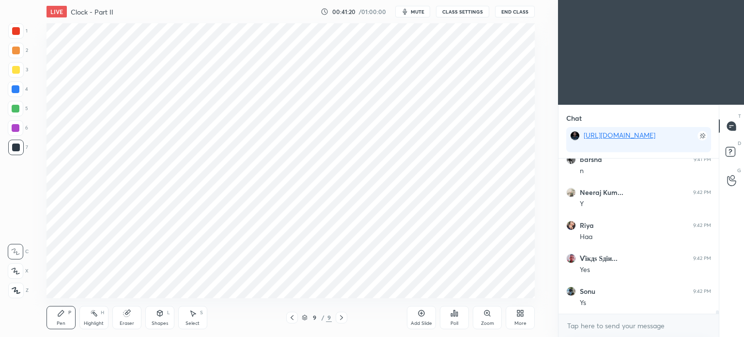
scroll to position [6490, 0]
click at [423, 316] on icon at bounding box center [421, 313] width 8 height 8
click at [14, 33] on div at bounding box center [16, 31] width 8 height 8
click at [15, 34] on div at bounding box center [16, 31] width 8 height 8
click at [418, 13] on span "mute" at bounding box center [418, 11] width 14 height 7
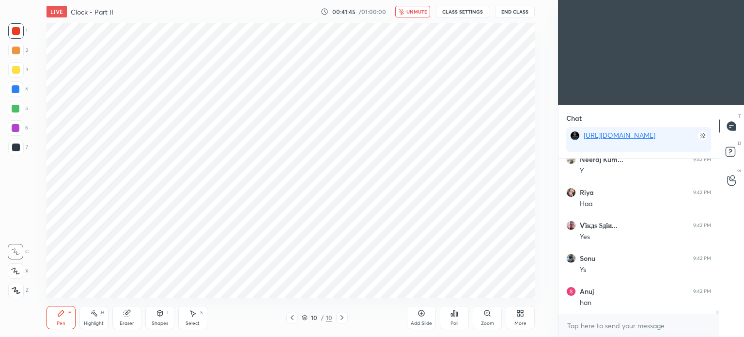
click at [528, 11] on button "End Class" at bounding box center [515, 12] width 40 height 12
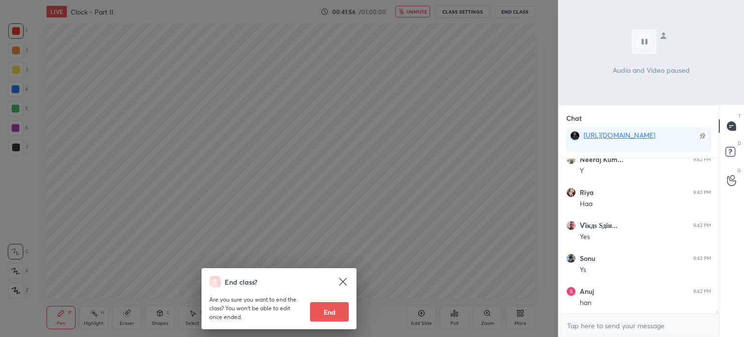
scroll to position [6523, 0]
click at [310, 132] on div "End class? Are you sure you want to end the class? You won’t be able to edit on…" at bounding box center [279, 168] width 558 height 337
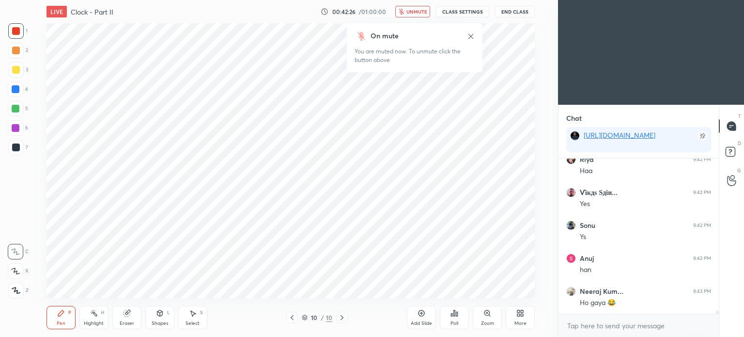
click at [423, 12] on span "unmute" at bounding box center [416, 11] width 21 height 7
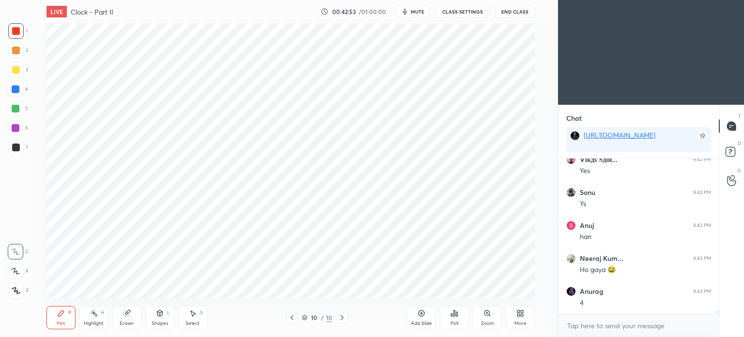
scroll to position [6589, 0]
click at [416, 14] on span "mute" at bounding box center [418, 11] width 14 height 7
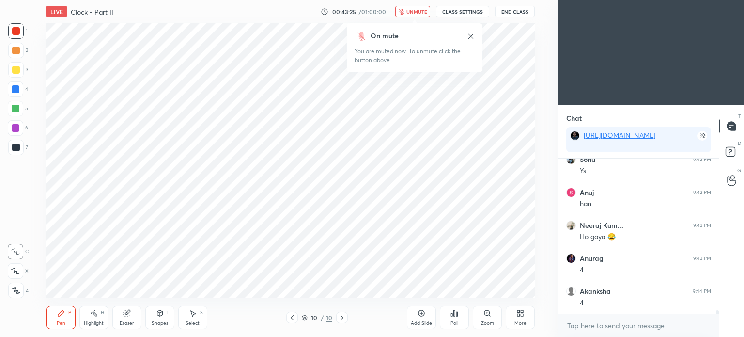
click at [413, 13] on span "unmute" at bounding box center [416, 11] width 21 height 7
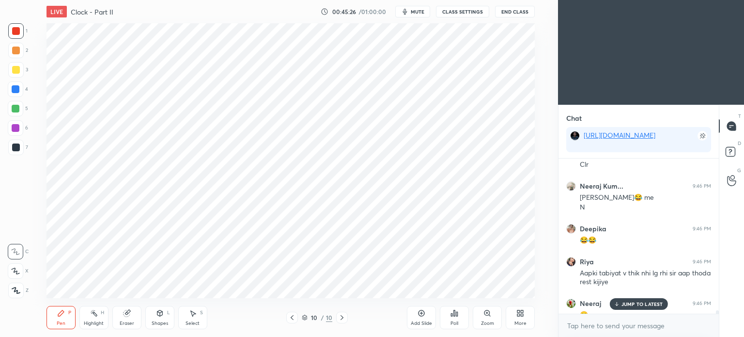
scroll to position [7134, 0]
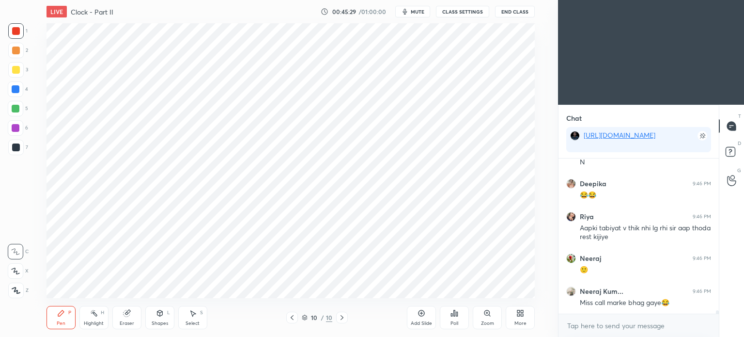
click at [423, 315] on icon at bounding box center [421, 313] width 6 height 6
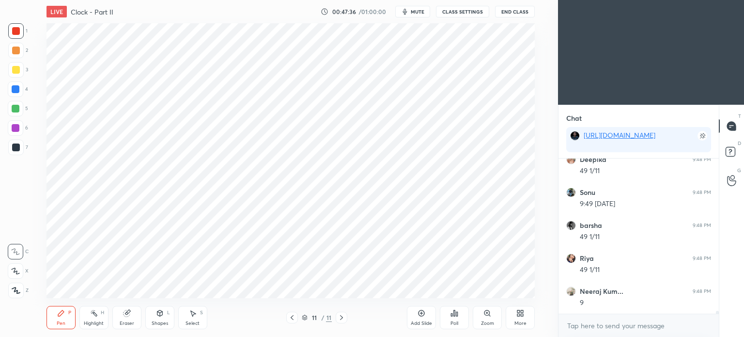
scroll to position [7671, 0]
click at [123, 320] on div "Eraser" at bounding box center [126, 317] width 29 height 23
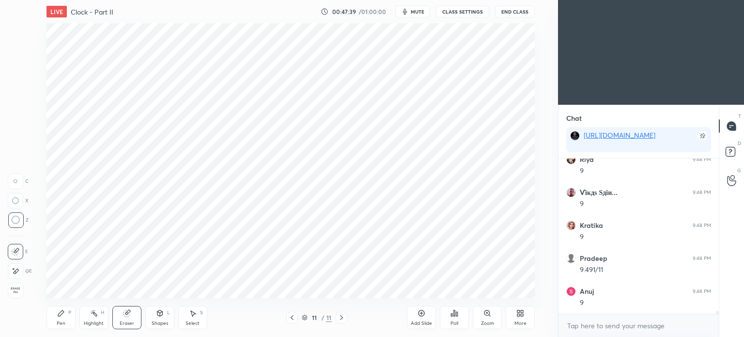
scroll to position [7737, 0]
click at [58, 315] on icon at bounding box center [61, 313] width 6 height 6
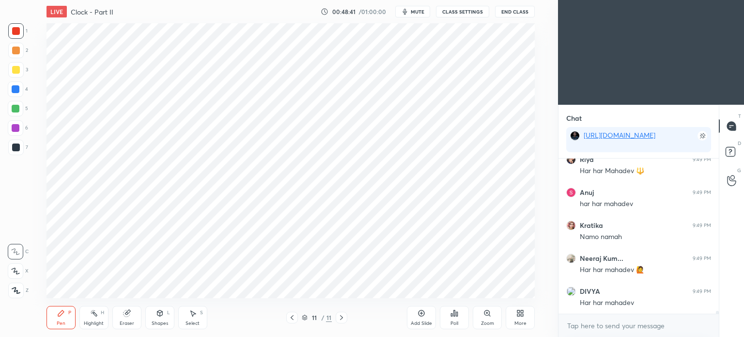
scroll to position [8198, 0]
click at [420, 315] on icon at bounding box center [421, 313] width 8 height 8
click at [416, 15] on span "mute" at bounding box center [418, 11] width 14 height 7
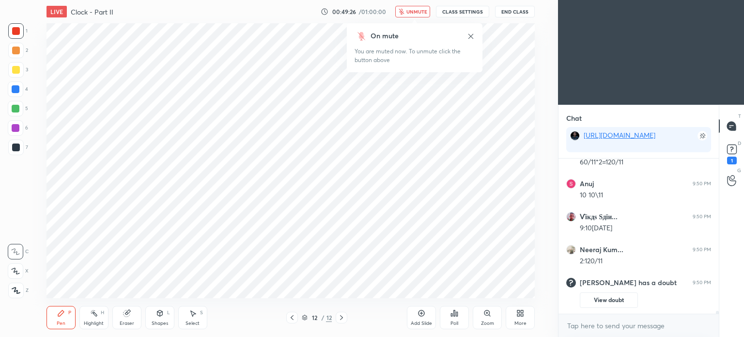
scroll to position [7710, 0]
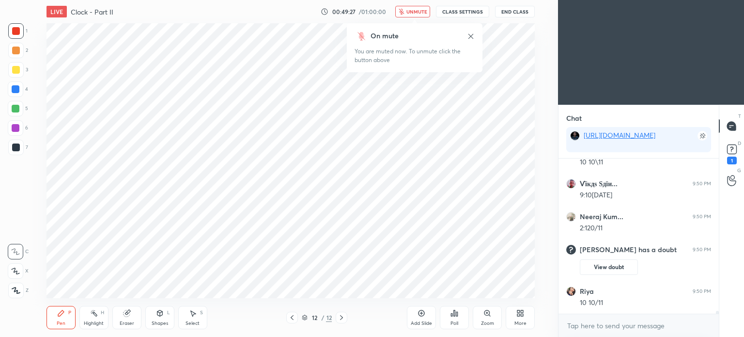
click at [411, 7] on button "unmute" at bounding box center [412, 12] width 35 height 12
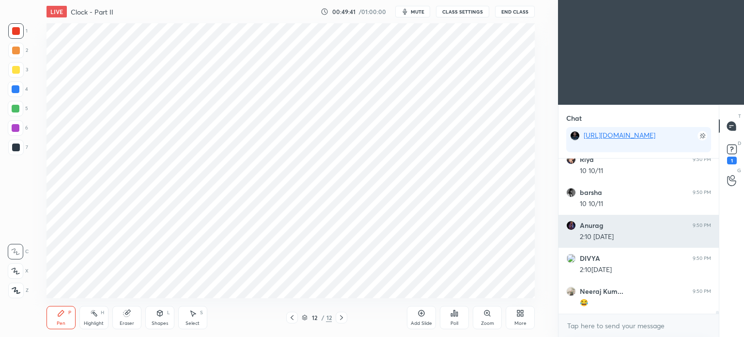
scroll to position [7884, 0]
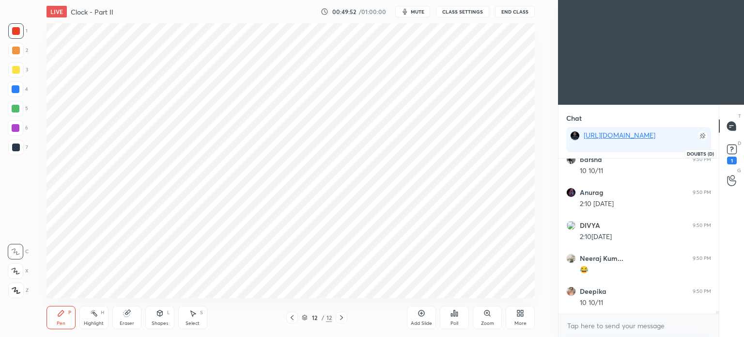
click at [734, 153] on rect at bounding box center [731, 149] width 9 height 9
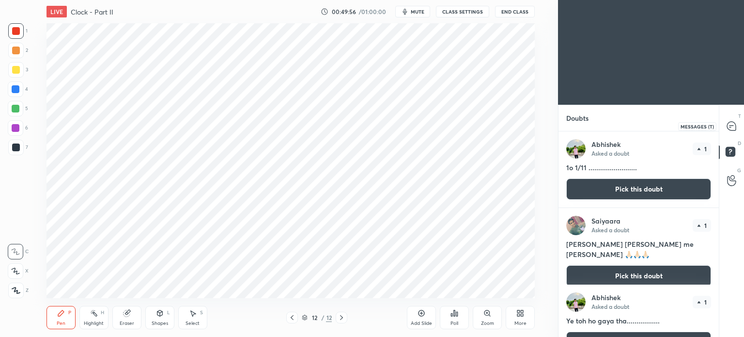
click at [727, 127] on icon at bounding box center [731, 126] width 9 height 9
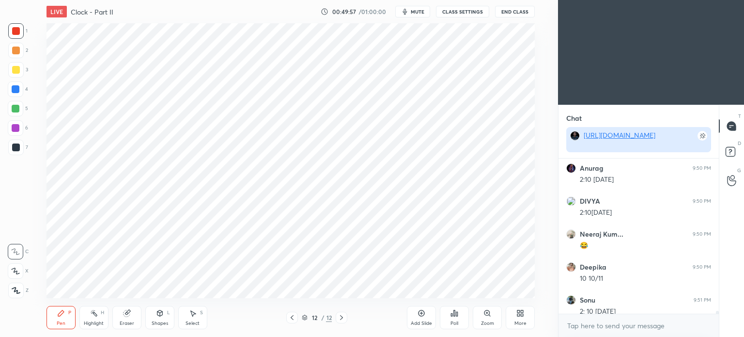
scroll to position [8098, 0]
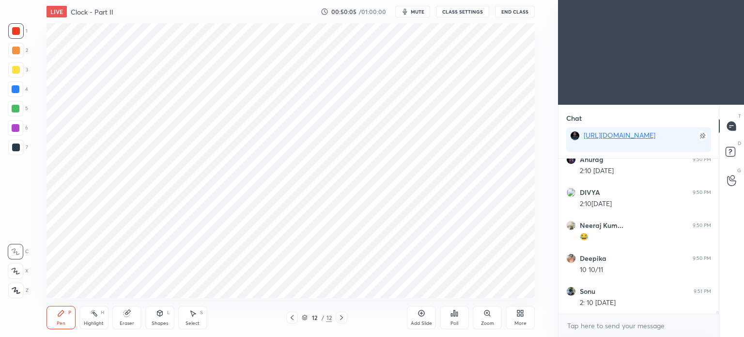
click at [15, 89] on div at bounding box center [16, 89] width 8 height 8
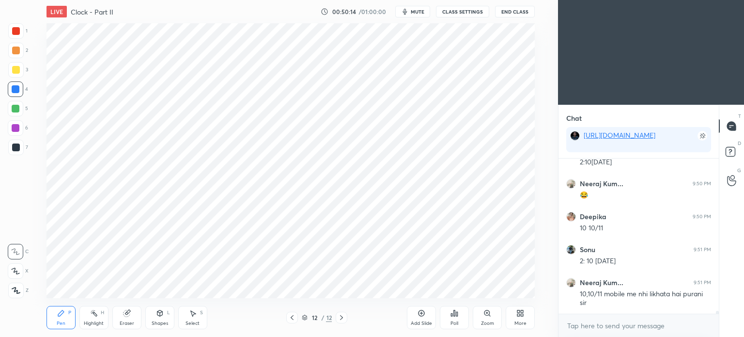
click at [413, 9] on span "mute" at bounding box center [418, 11] width 14 height 7
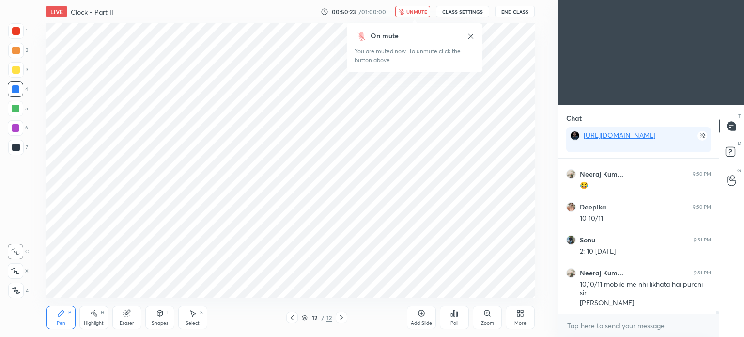
click at [412, 13] on span "unmute" at bounding box center [416, 11] width 21 height 7
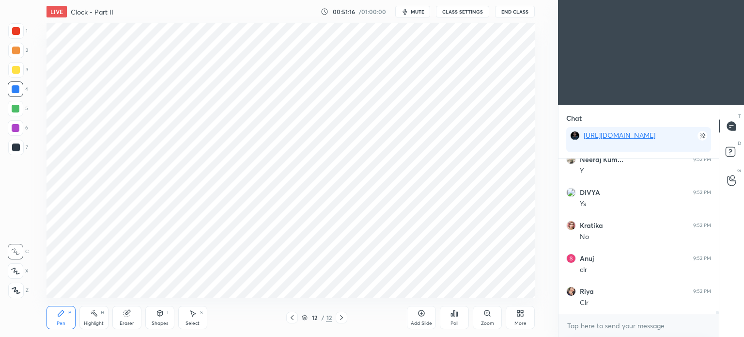
scroll to position [8478, 0]
click at [422, 312] on icon at bounding box center [421, 313] width 8 height 8
click at [15, 31] on div at bounding box center [16, 31] width 8 height 8
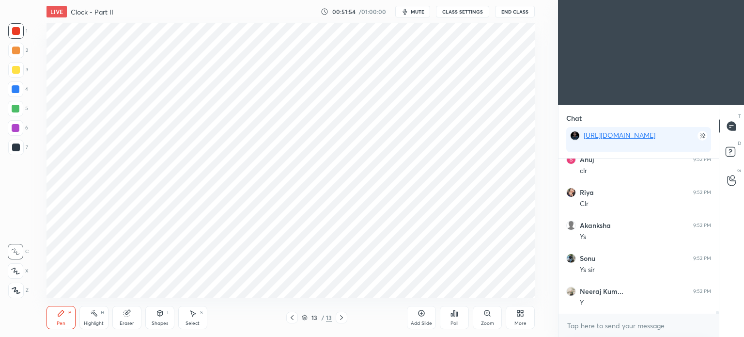
click at [158, 317] on div "Shapes L" at bounding box center [159, 317] width 29 height 23
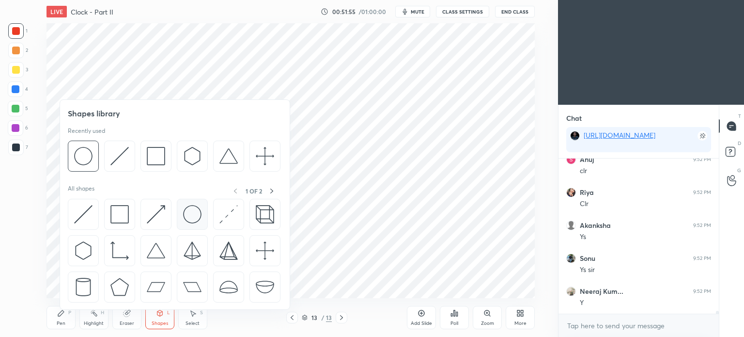
click at [188, 219] on img at bounding box center [192, 214] width 18 height 18
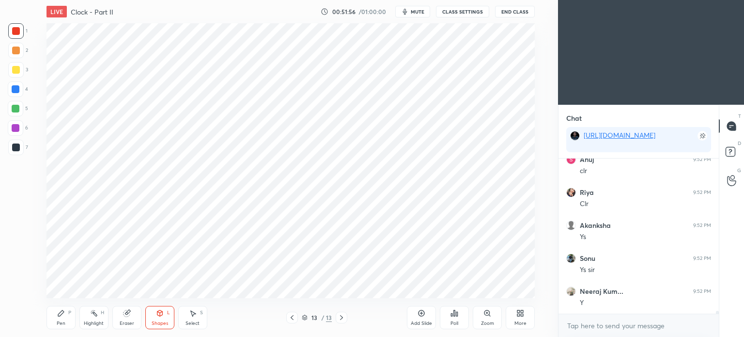
scroll to position [8577, 0]
click at [160, 312] on icon at bounding box center [159, 311] width 5 height 1
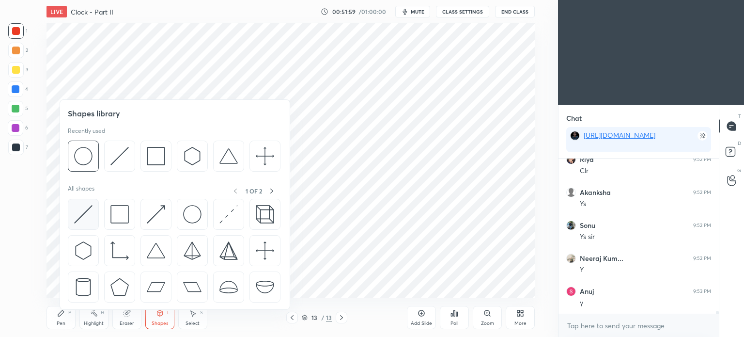
click at [74, 218] on img at bounding box center [83, 214] width 18 height 18
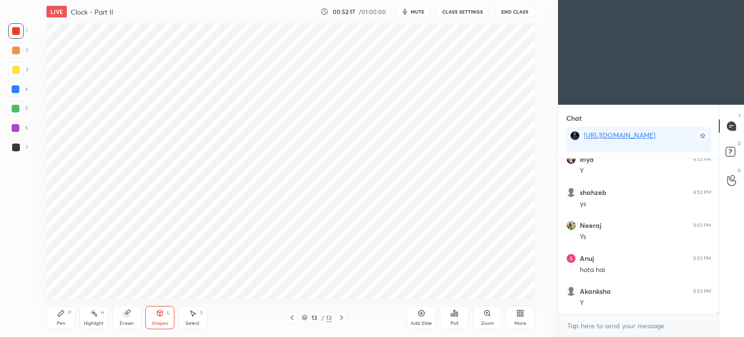
scroll to position [8907, 0]
click at [63, 321] on div "Pen" at bounding box center [61, 323] width 9 height 5
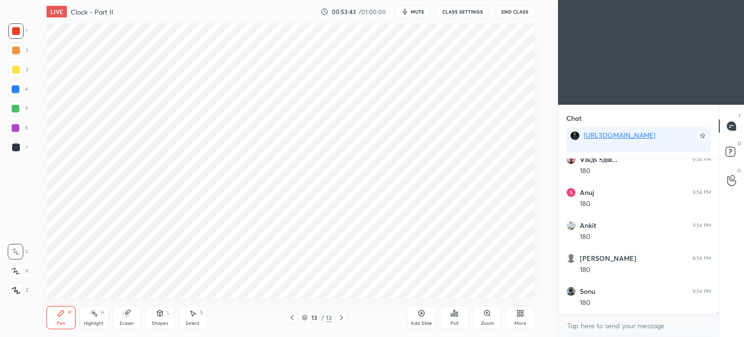
click at [130, 317] on div "Eraser" at bounding box center [126, 317] width 29 height 23
click at [57, 321] on div "Pen" at bounding box center [61, 323] width 9 height 5
click at [91, 317] on div "Highlight H" at bounding box center [93, 317] width 29 height 23
click at [103, 316] on div "Highlight H" at bounding box center [93, 317] width 29 height 23
click at [92, 314] on icon at bounding box center [94, 313] width 8 height 8
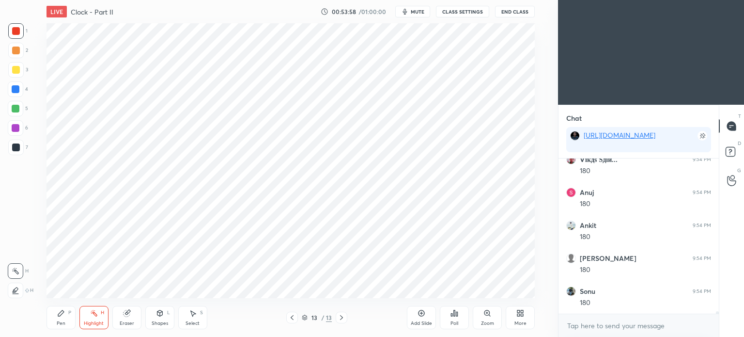
click at [18, 145] on div at bounding box center [16, 147] width 8 height 8
click at [58, 325] on div "Pen" at bounding box center [61, 323] width 9 height 5
click at [19, 142] on div at bounding box center [15, 146] width 15 height 15
click at [17, 108] on div at bounding box center [16, 109] width 8 height 8
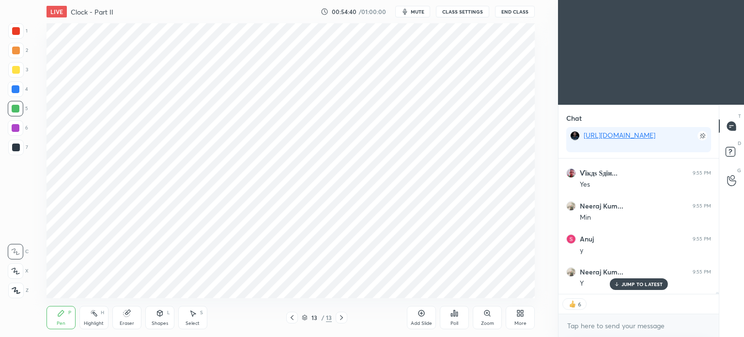
scroll to position [9321, 0]
click at [14, 32] on div at bounding box center [16, 31] width 8 height 8
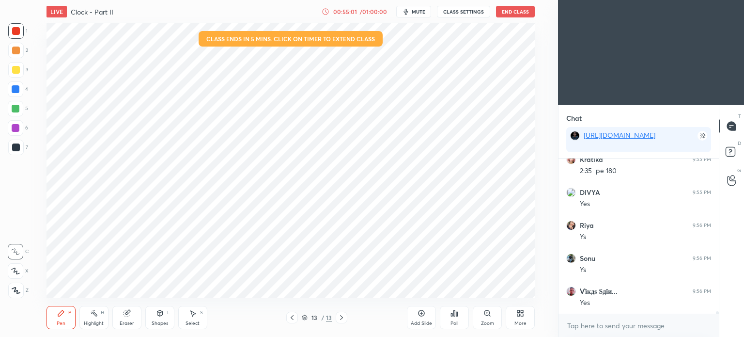
scroll to position [9466, 0]
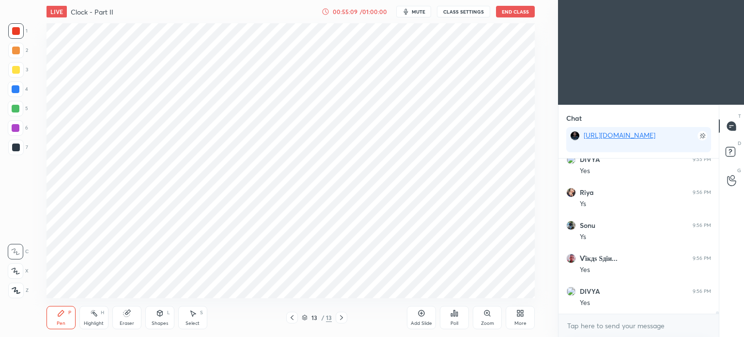
click at [15, 89] on div at bounding box center [16, 89] width 8 height 8
click at [15, 109] on div at bounding box center [16, 109] width 8 height 8
click at [12, 108] on div at bounding box center [16, 109] width 8 height 8
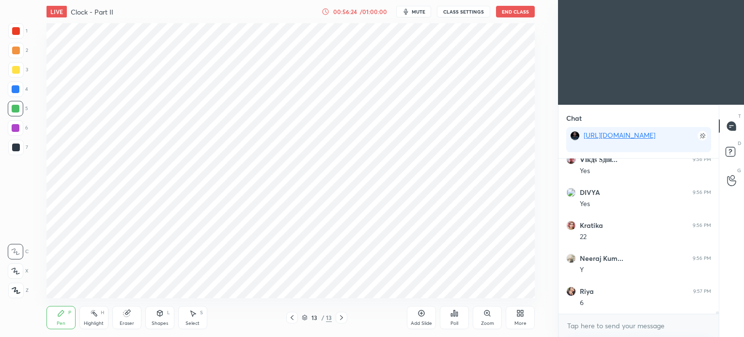
click at [421, 317] on div "Add Slide" at bounding box center [421, 317] width 29 height 23
click at [16, 30] on div at bounding box center [16, 31] width 8 height 8
click at [15, 31] on div at bounding box center [16, 31] width 8 height 8
click at [127, 323] on div "Eraser" at bounding box center [127, 323] width 15 height 5
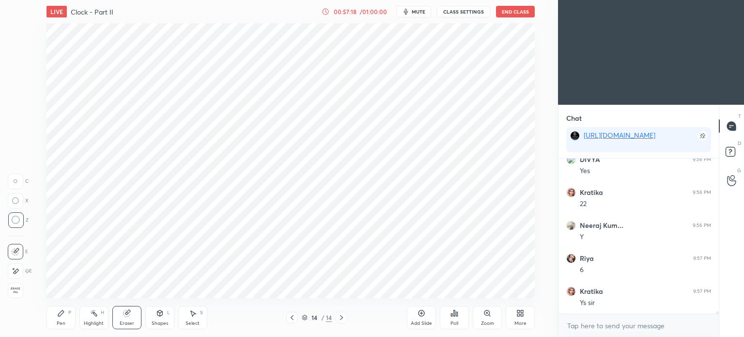
click at [66, 323] on div "Pen P" at bounding box center [60, 317] width 29 height 23
click at [13, 88] on div at bounding box center [16, 89] width 8 height 8
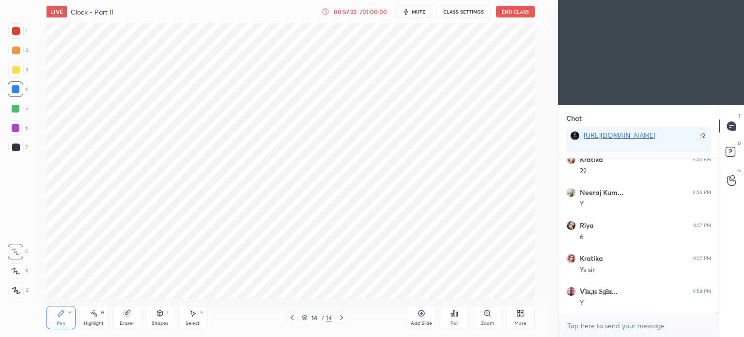
scroll to position [9664, 0]
click at [14, 32] on div at bounding box center [16, 31] width 8 height 8
click at [21, 34] on div at bounding box center [15, 30] width 15 height 15
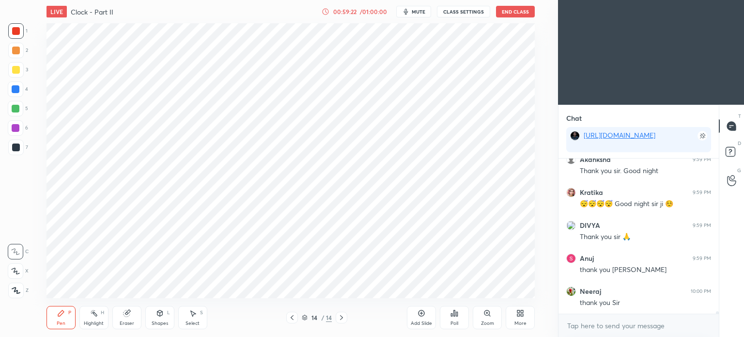
scroll to position [10266, 0]
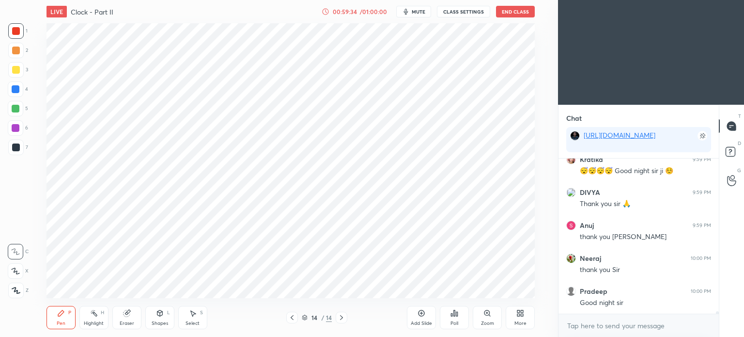
click at [517, 11] on button "End Class" at bounding box center [515, 12] width 39 height 12
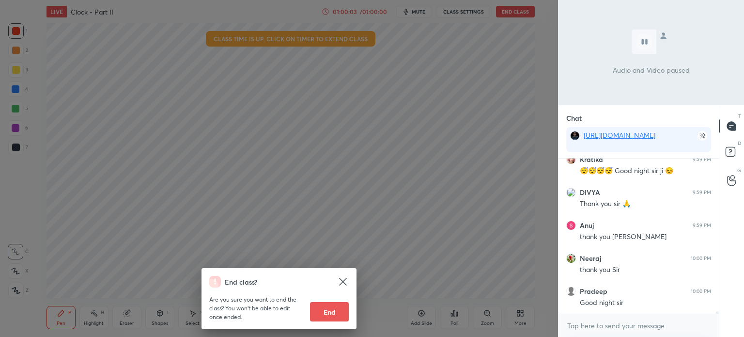
click at [338, 313] on button "End" at bounding box center [329, 311] width 39 height 19
type textarea "x"
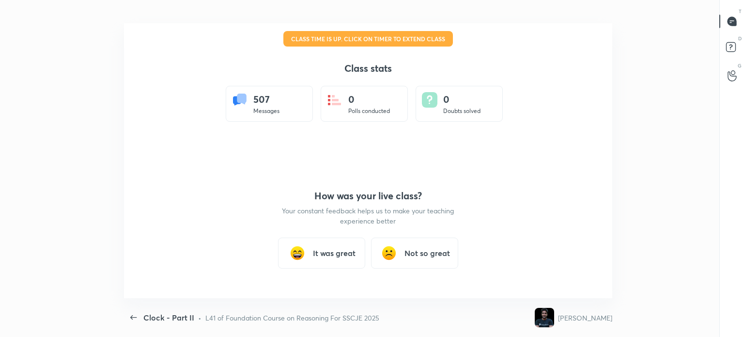
scroll to position [0, 0]
